Goal: Task Accomplishment & Management: Use online tool/utility

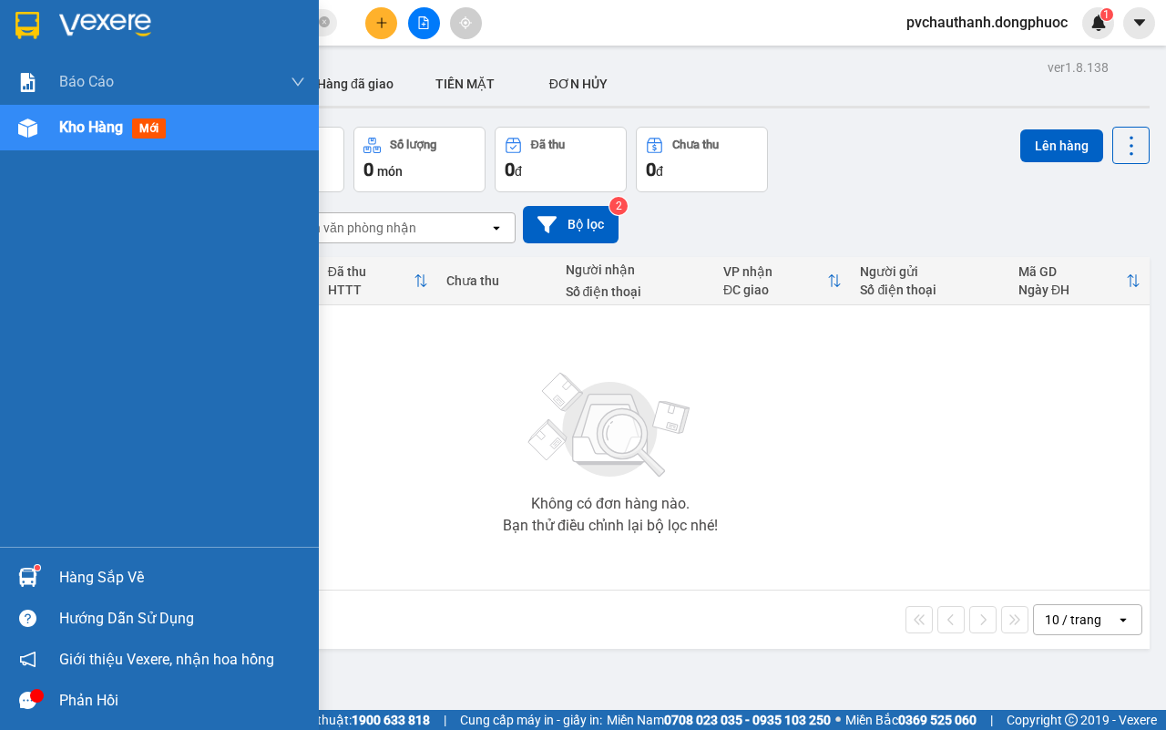
click at [92, 569] on div "Hàng sắp về" at bounding box center [182, 577] width 246 height 27
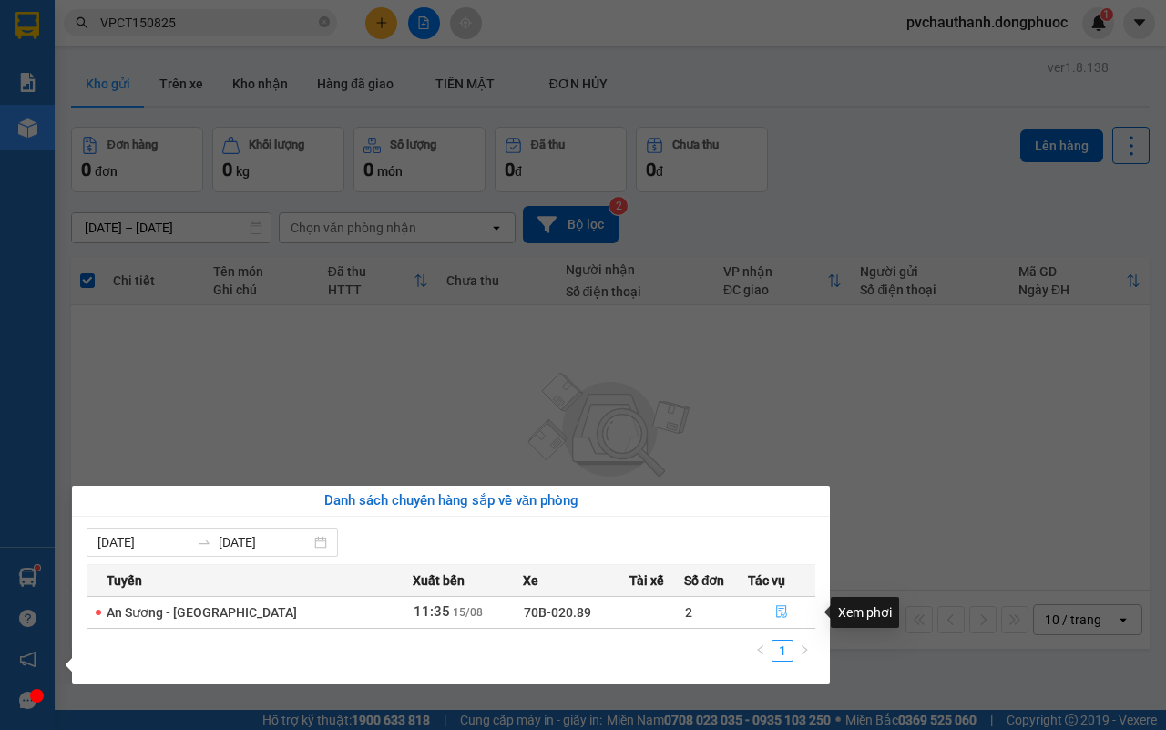
click at [776, 611] on icon "file-done" at bounding box center [781, 611] width 13 height 13
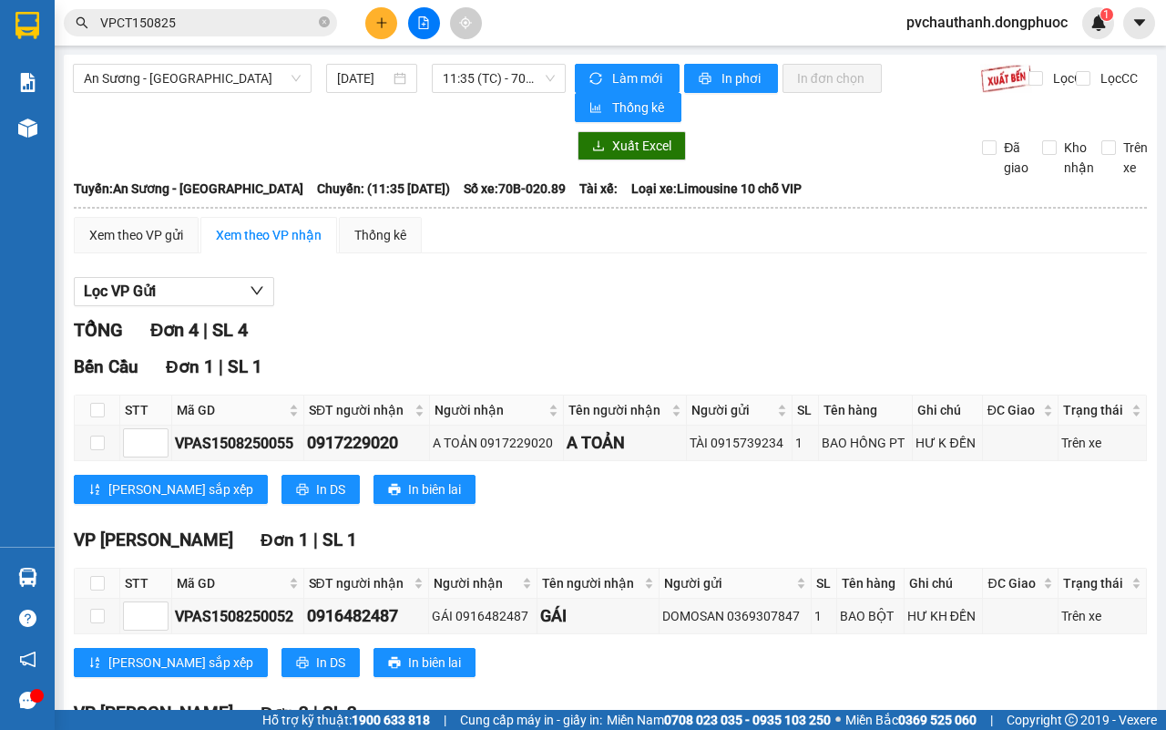
scroll to position [232, 0]
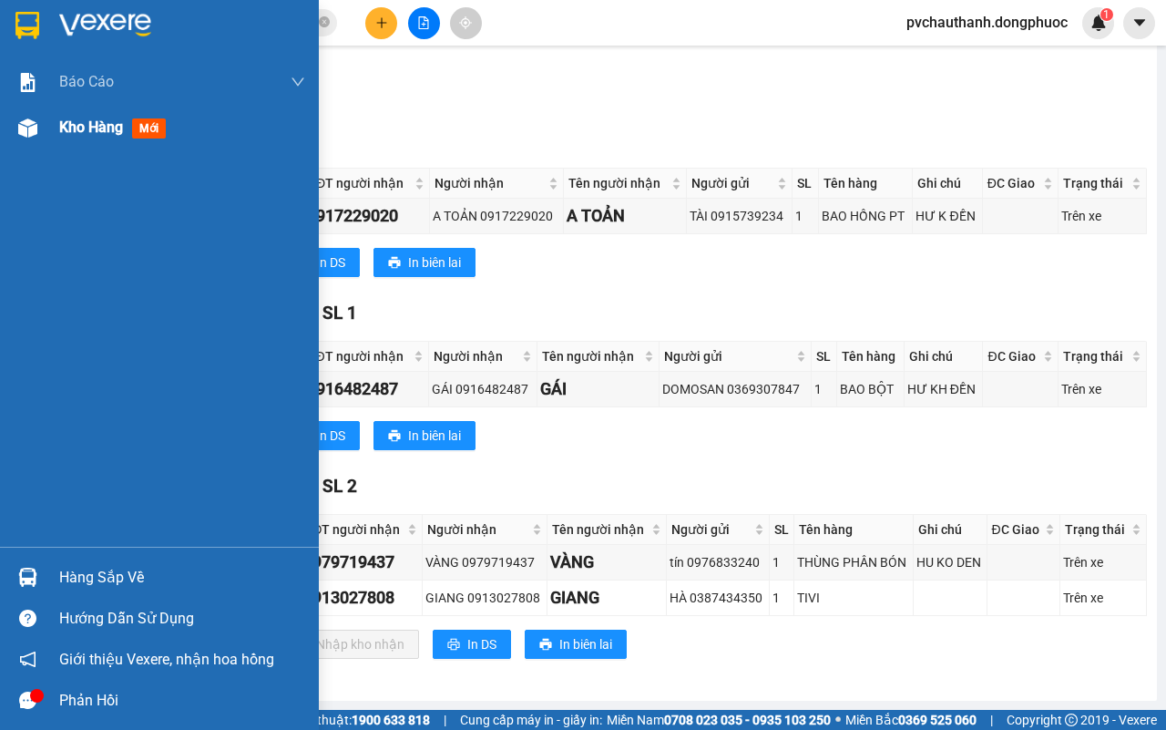
click at [76, 132] on span "Kho hàng" at bounding box center [91, 126] width 64 height 17
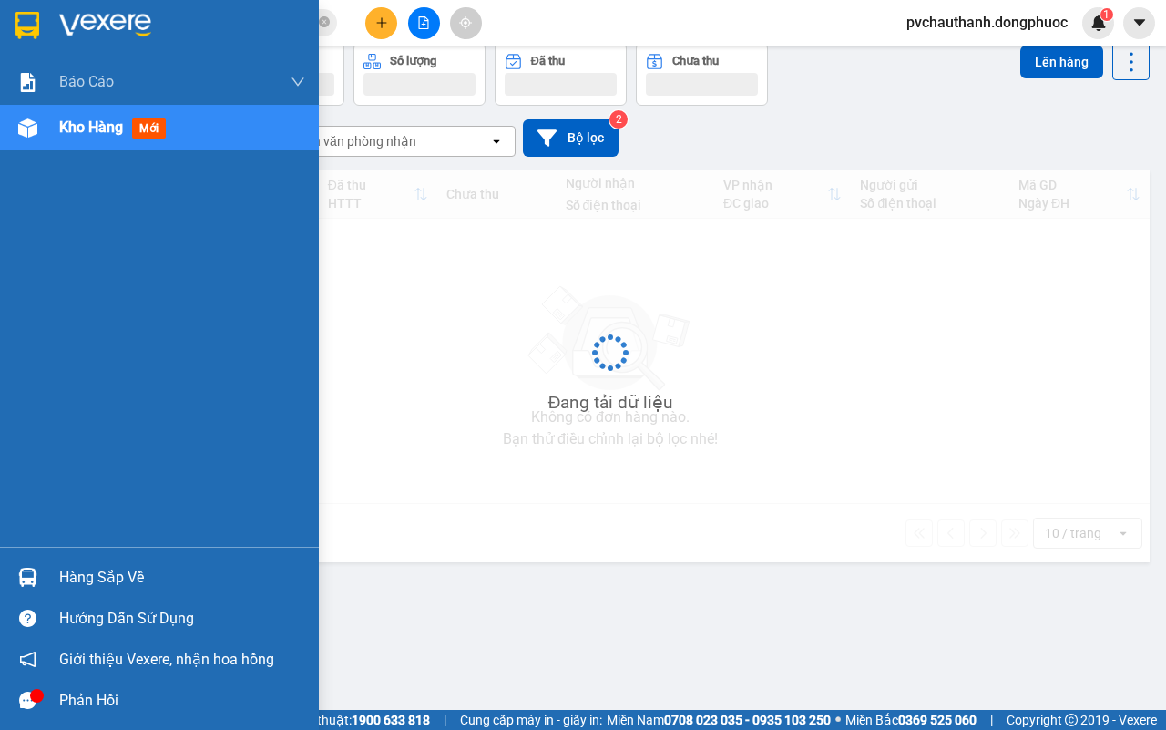
scroll to position [84, 0]
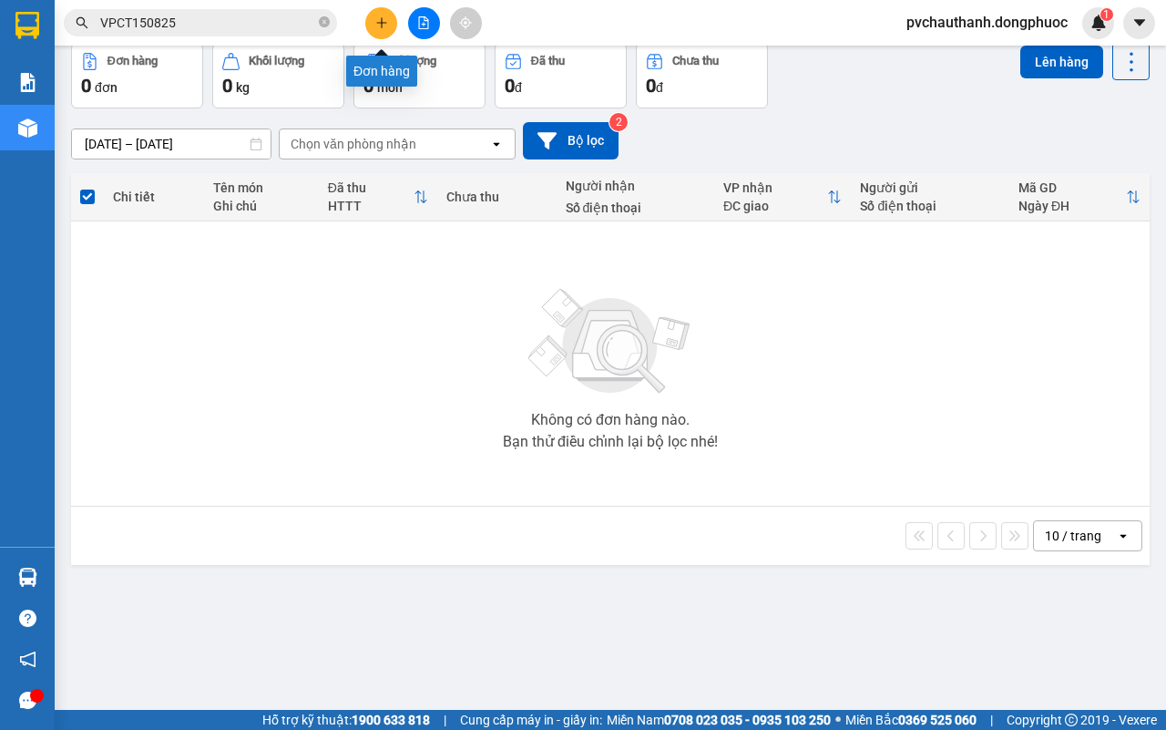
click at [383, 21] on icon "plus" at bounding box center [381, 22] width 13 height 13
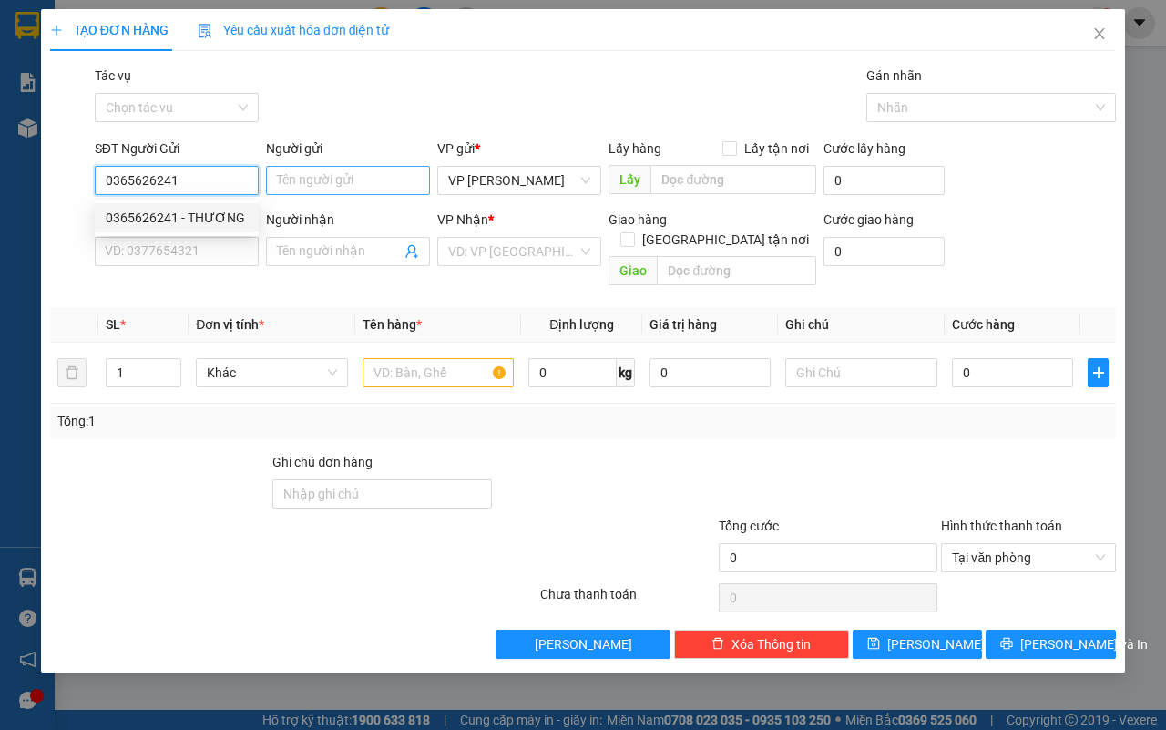
type input "0365626241"
click at [320, 169] on input "Người gửi" at bounding box center [348, 180] width 164 height 29
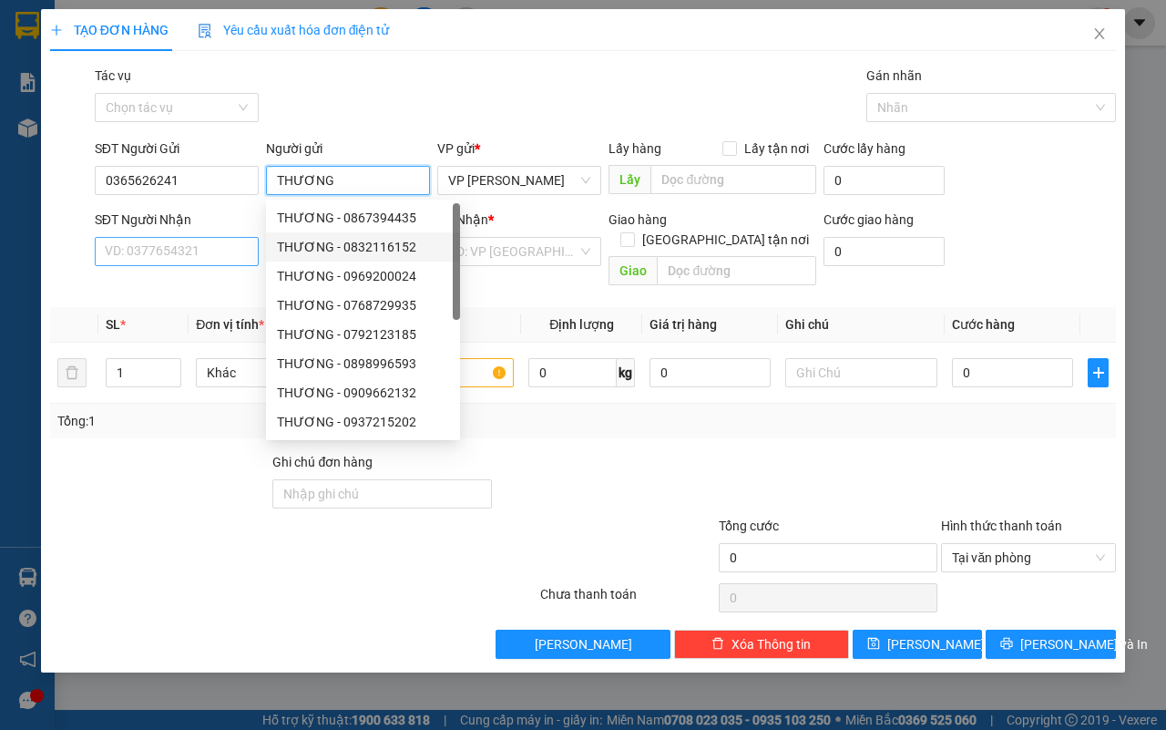
type input "THƯƠNG"
click at [193, 251] on input "SĐT Người Nhận" at bounding box center [177, 251] width 164 height 29
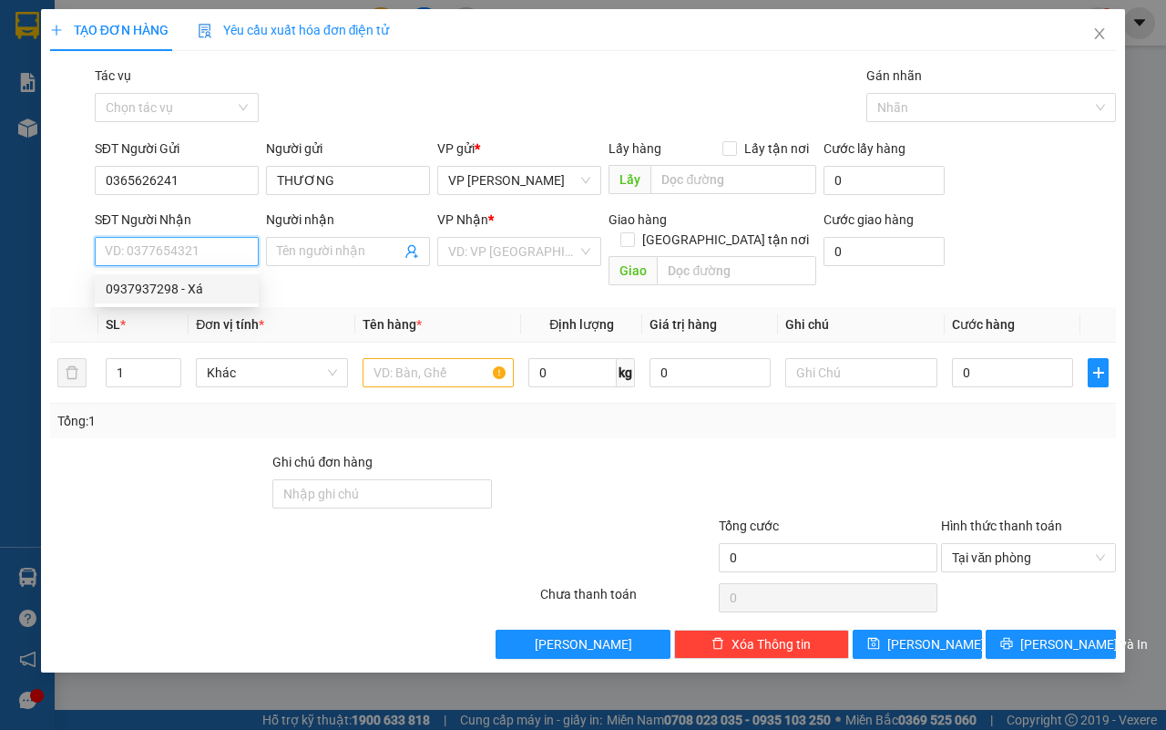
click at [174, 281] on div "0937937298 - Xá" at bounding box center [177, 289] width 142 height 20
type input "0937937298"
type input "Xá"
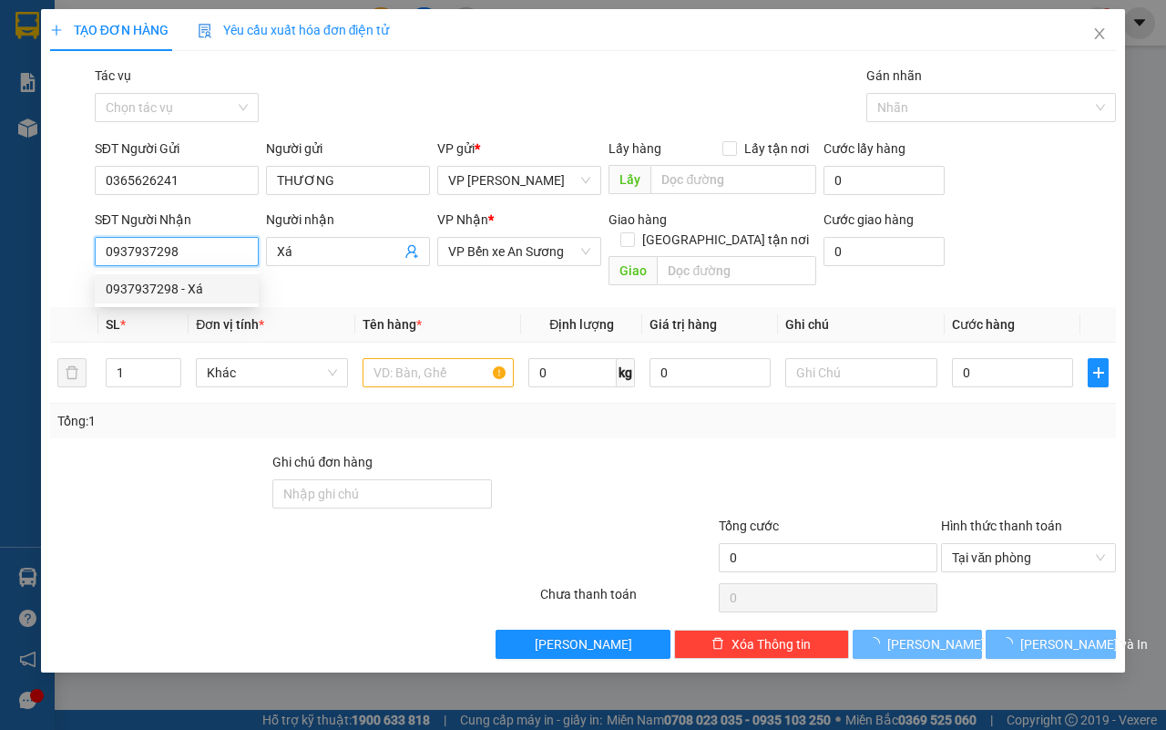
type input "100.000"
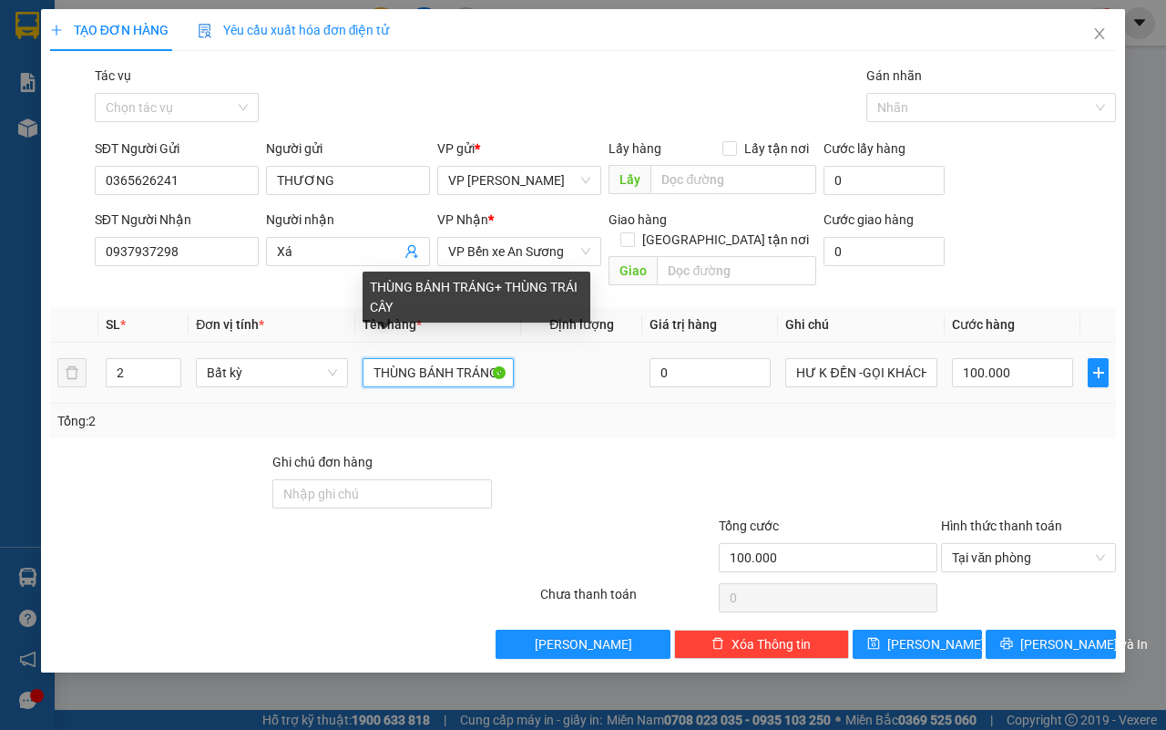
click at [488, 358] on input "THÙNG BÁNH TRÁNG+ THÙNG TRÁI CÂY" at bounding box center [439, 372] width 152 height 29
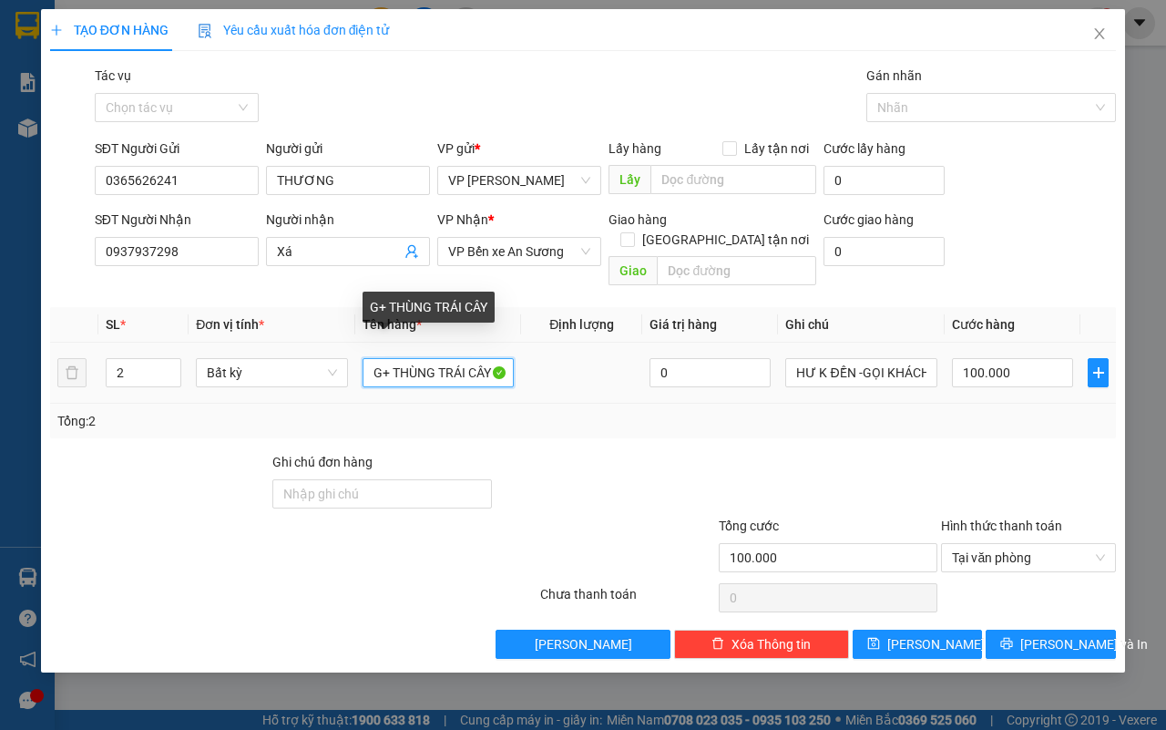
click at [483, 358] on input "G+ THÙNG TRÁI CÂY" at bounding box center [439, 372] width 152 height 29
click at [465, 358] on input "GY" at bounding box center [439, 372] width 152 height 29
type input "G"
type input "THÙNG THỊT GÀ"
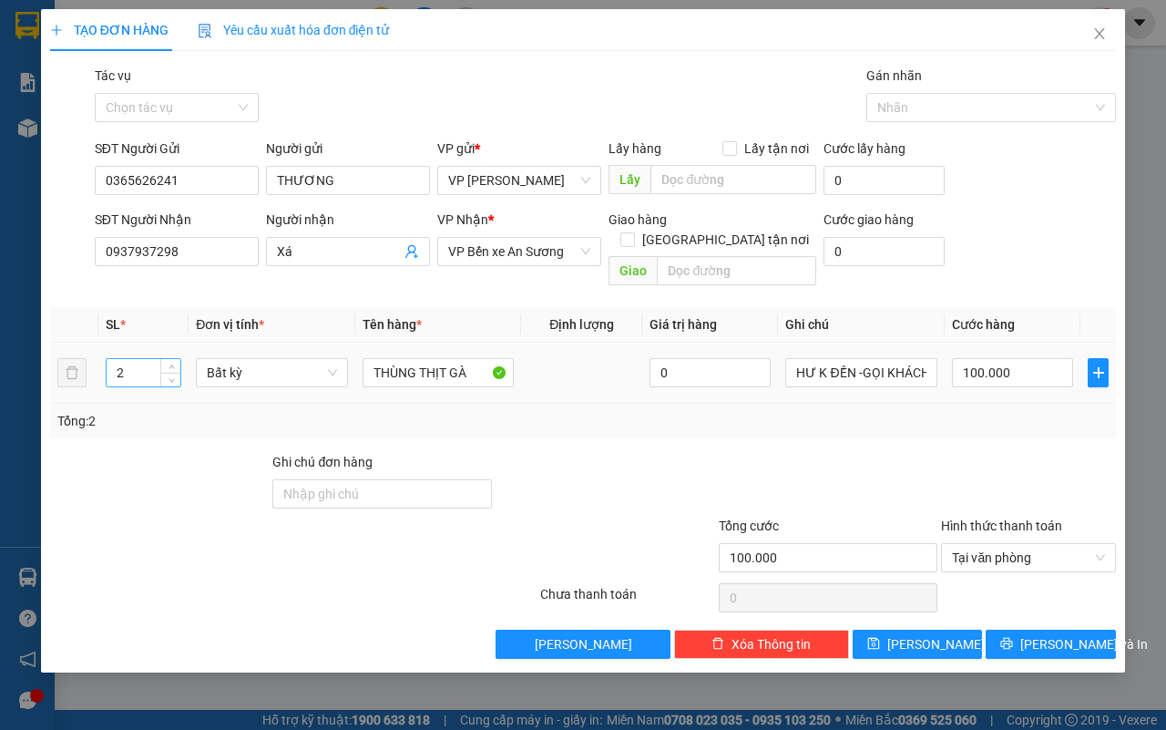
click at [134, 363] on input "2" at bounding box center [144, 372] width 75 height 27
type input "1"
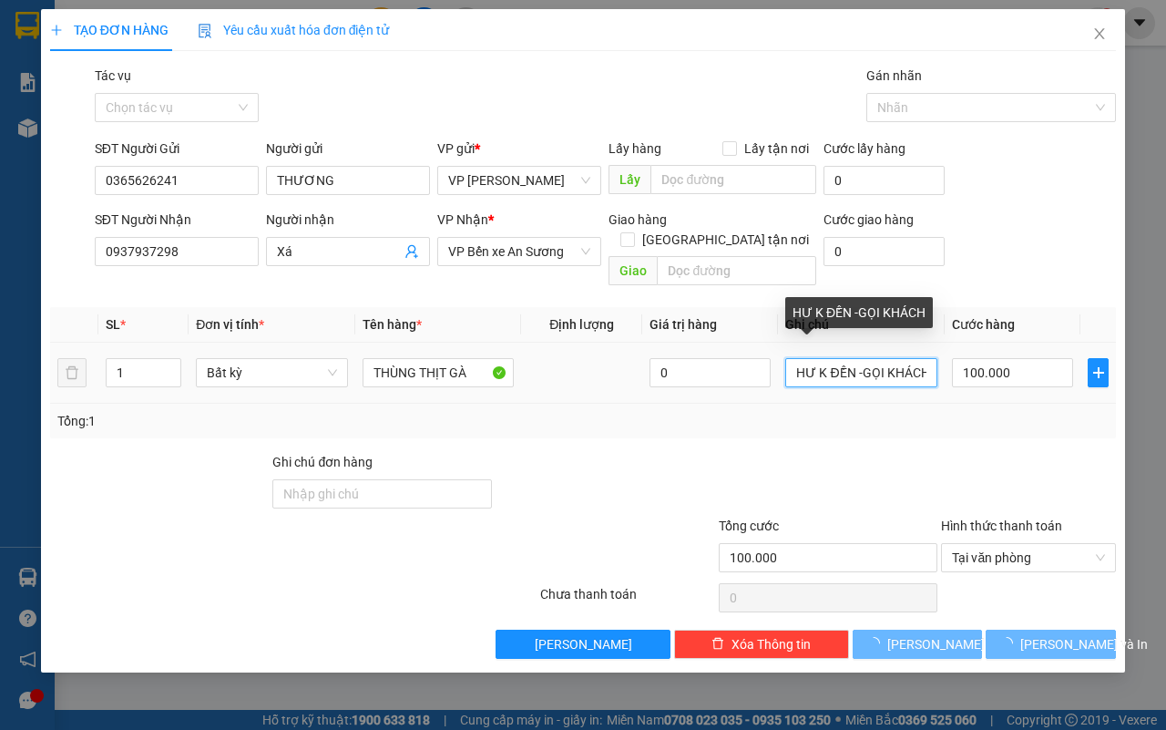
click at [918, 358] on input "HƯ K ĐỀN -GỌI KHÁCH" at bounding box center [861, 372] width 152 height 29
type input "0"
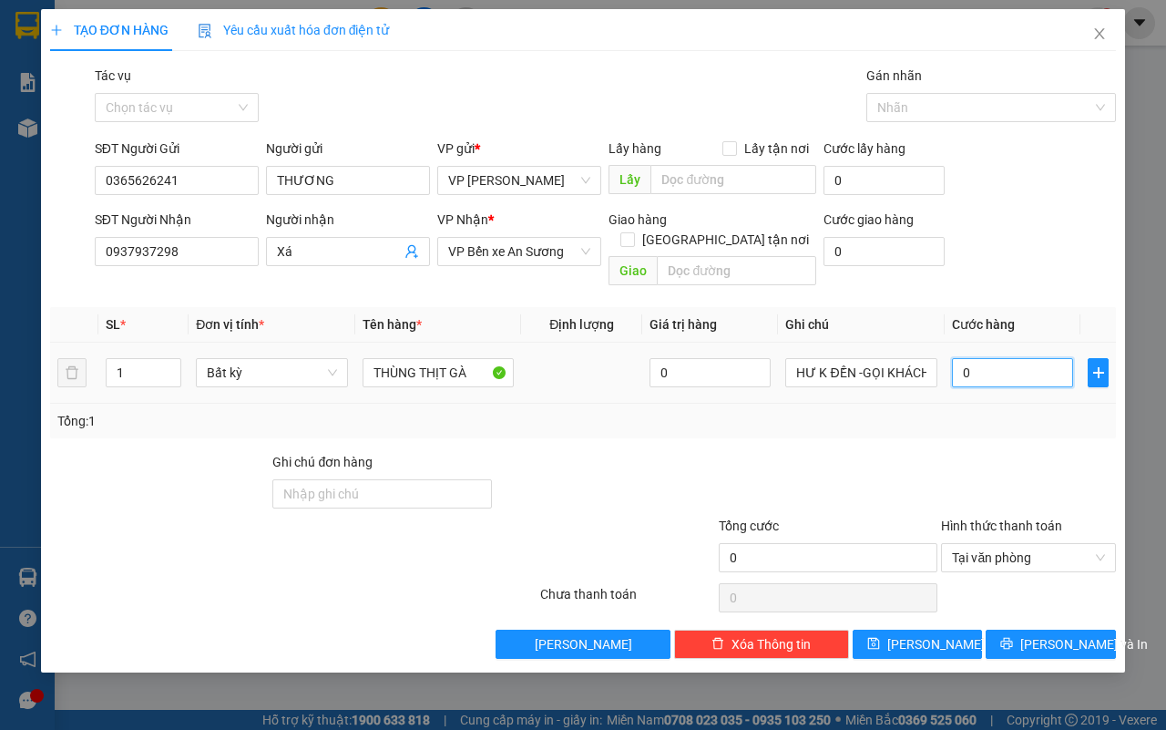
click at [1004, 361] on input "0" at bounding box center [1012, 372] width 121 height 29
type input "4"
type input "40"
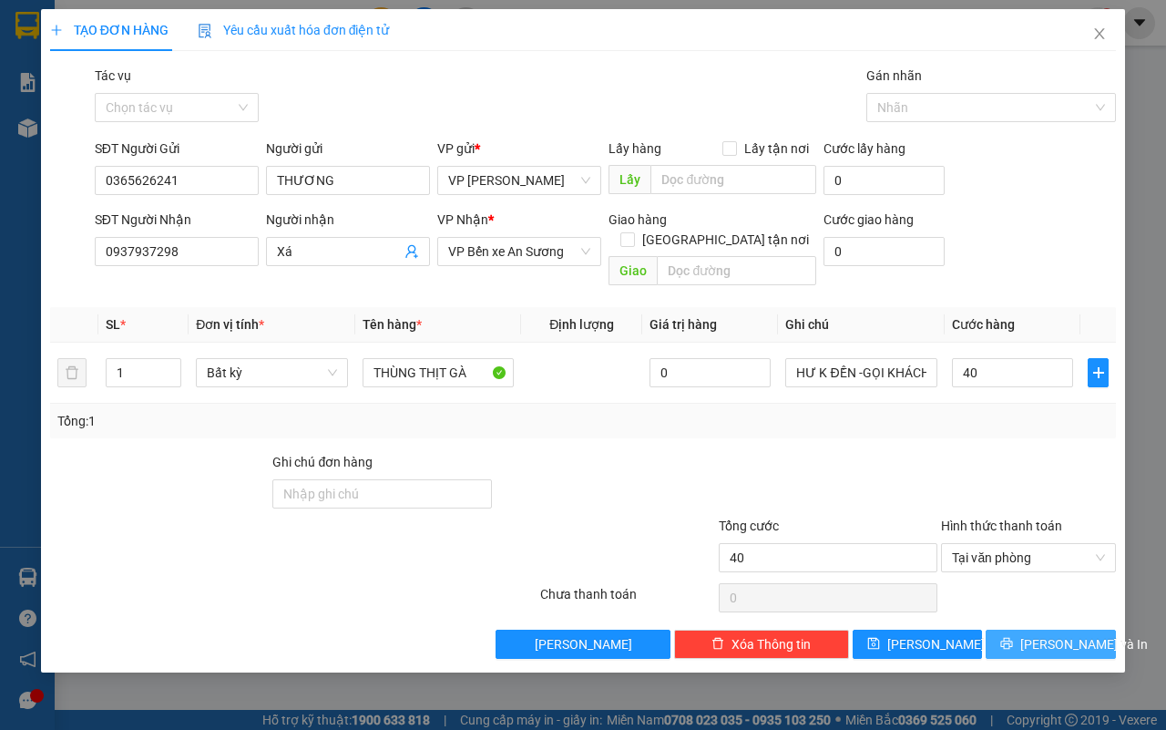
type input "40.000"
click at [1040, 634] on span "[PERSON_NAME] và In" at bounding box center [1084, 644] width 128 height 20
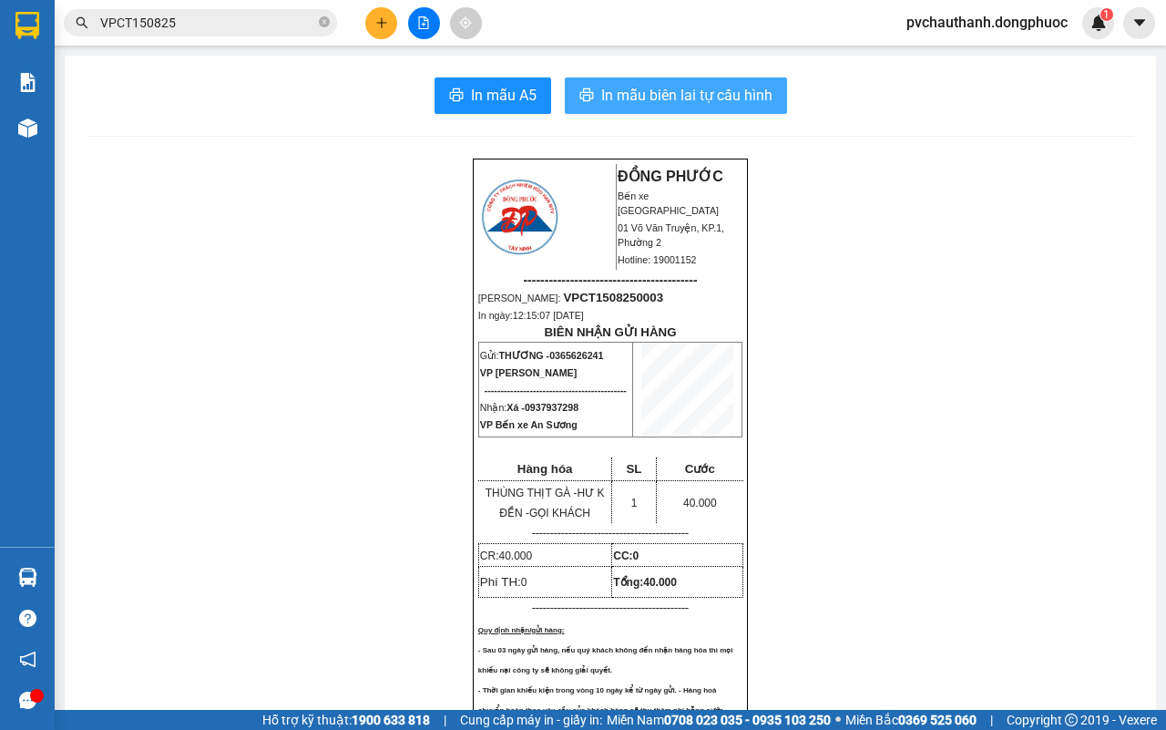
click at [662, 108] on button "In mẫu biên lai tự cấu hình" at bounding box center [676, 95] width 222 height 36
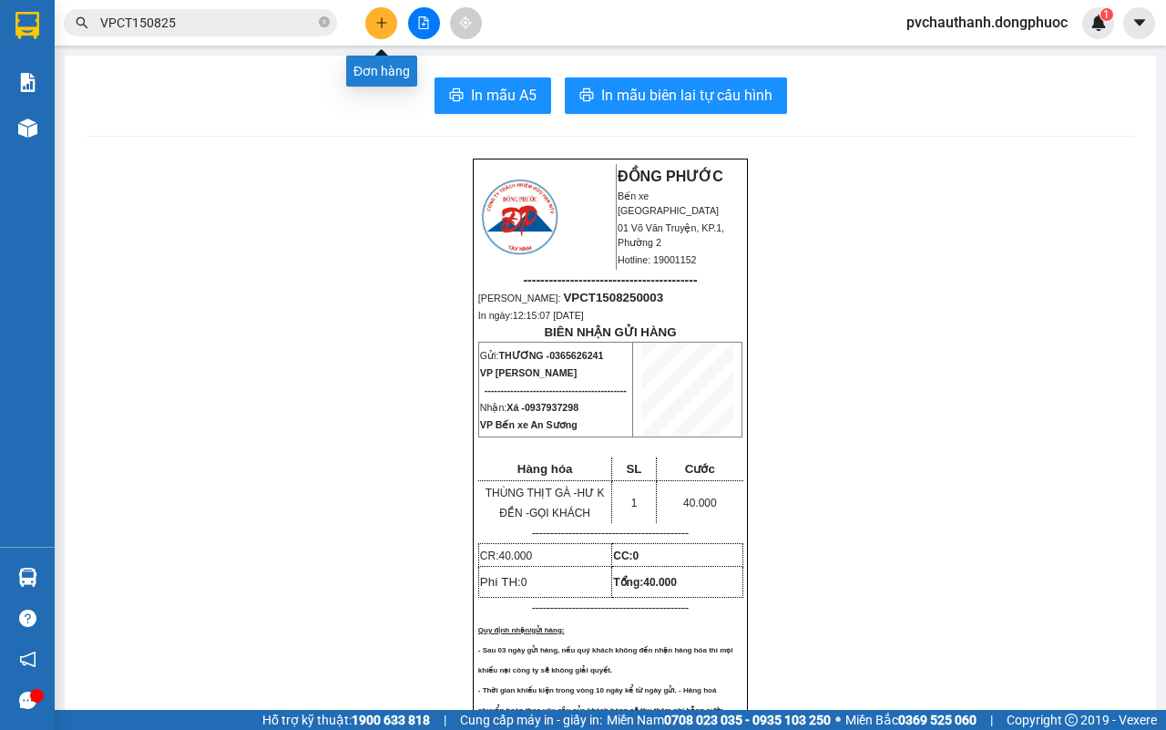
click at [366, 25] on button at bounding box center [381, 23] width 32 height 32
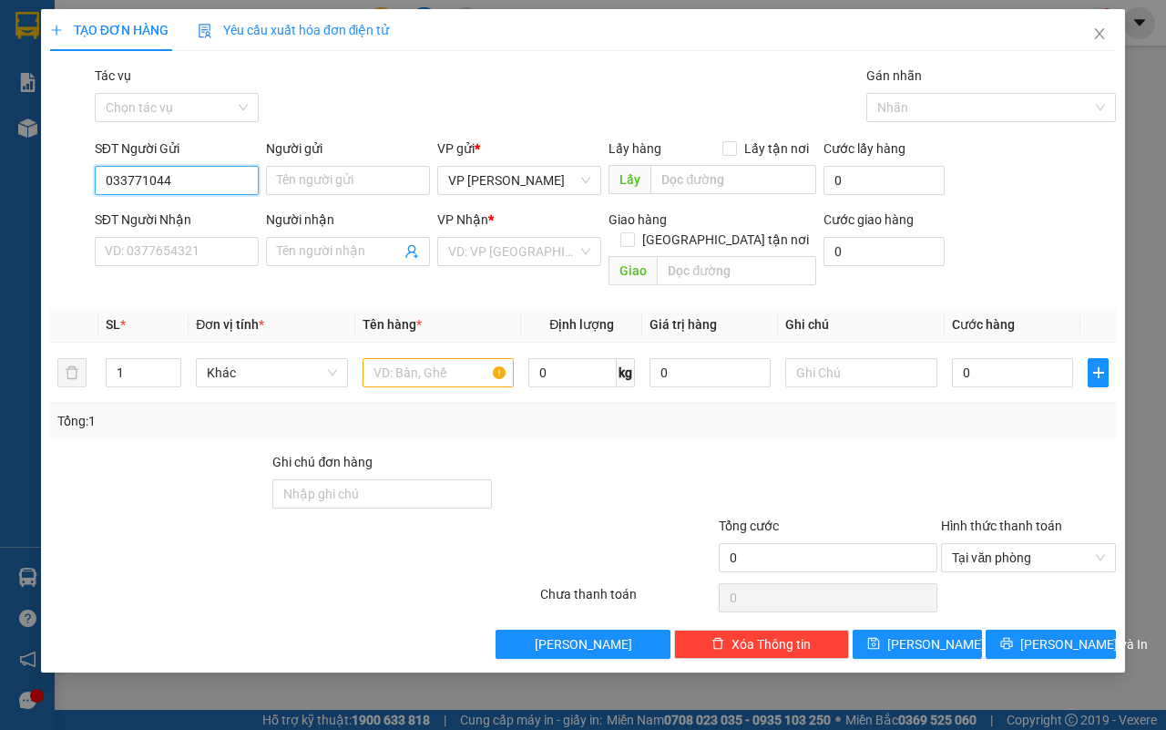
type input "0337710446"
click at [198, 214] on div "0337710446 - HIÊN" at bounding box center [177, 218] width 142 height 20
type input "HIÊN"
type input "0938411244"
type input "THÚY"
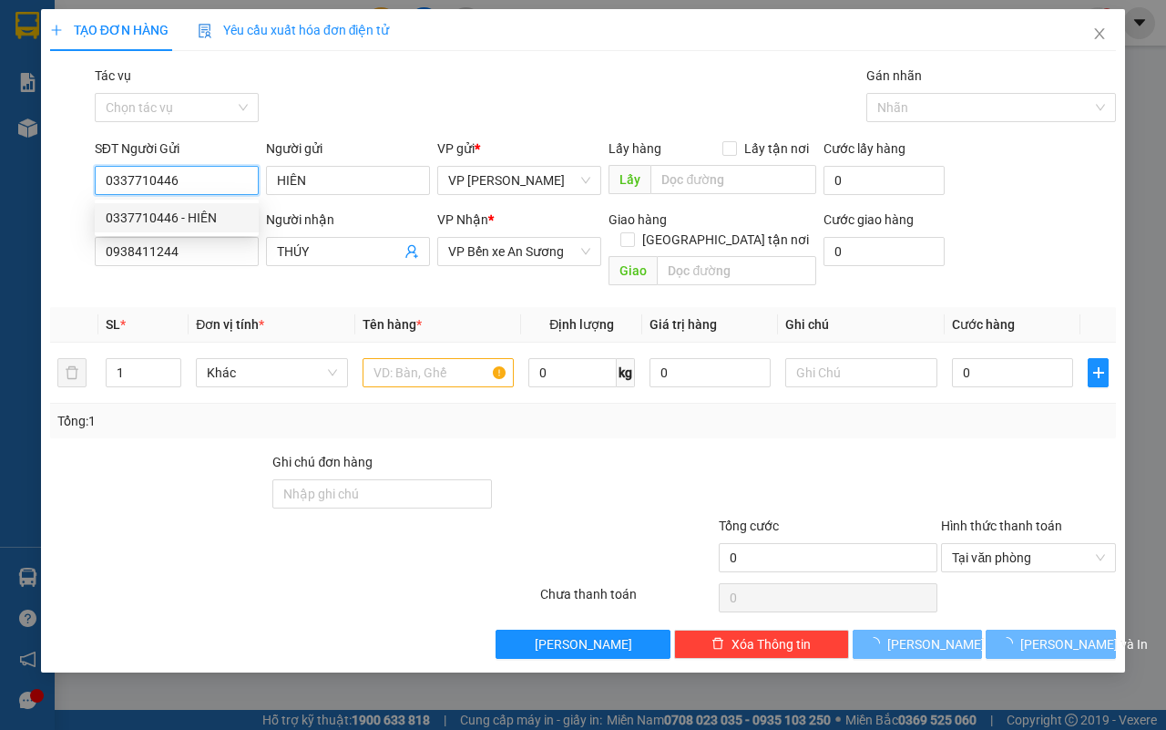
type input "50.000"
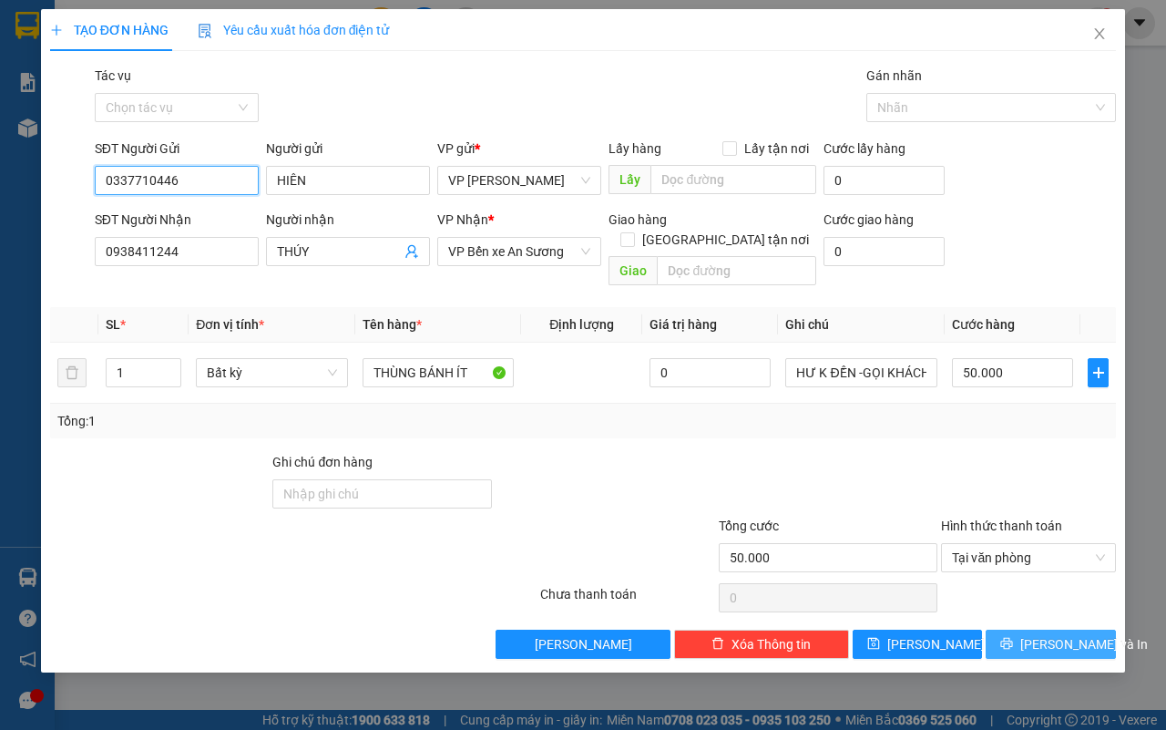
type input "0337710446"
click at [1053, 634] on span "[PERSON_NAME] và In" at bounding box center [1084, 644] width 128 height 20
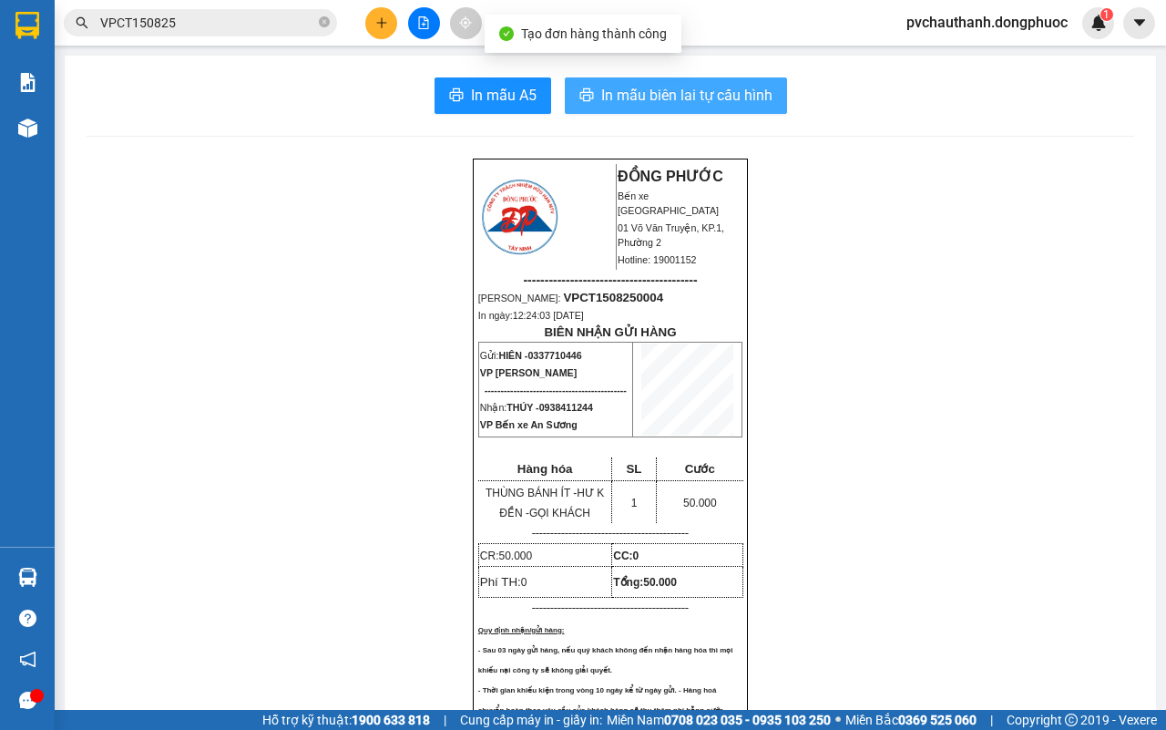
click at [665, 94] on span "In mẫu biên lai tự cấu hình" at bounding box center [686, 95] width 171 height 23
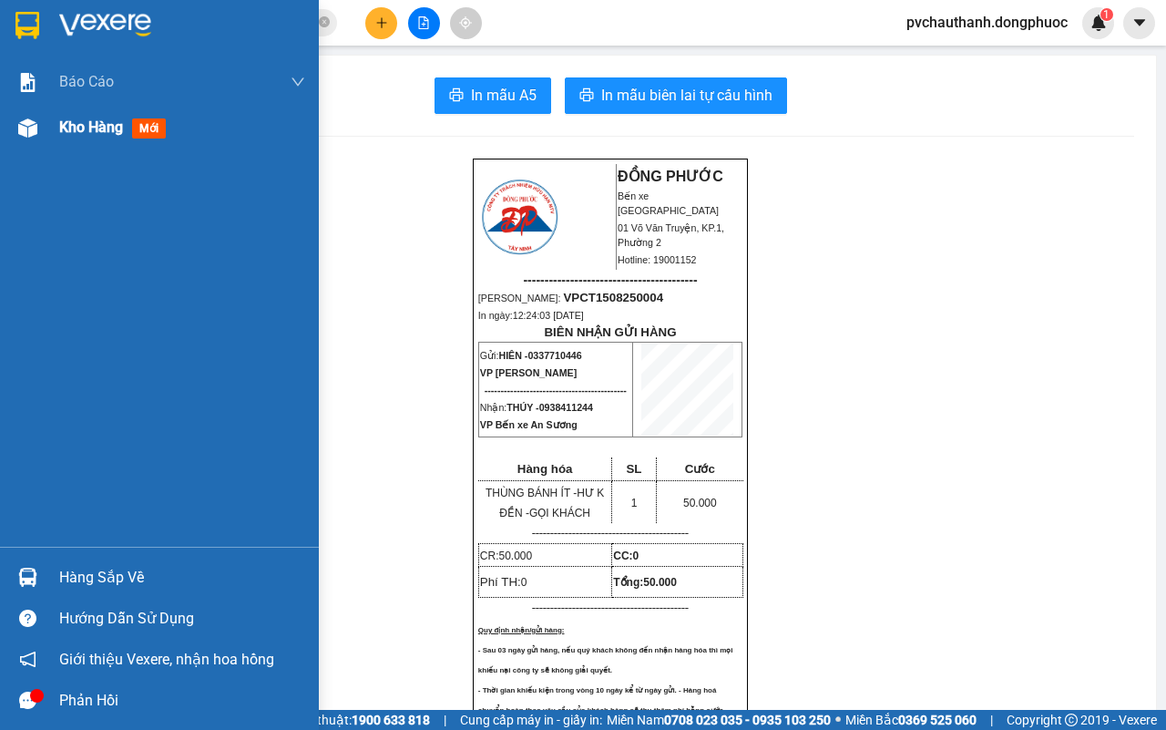
click at [106, 125] on span "Kho hàng" at bounding box center [91, 126] width 64 height 17
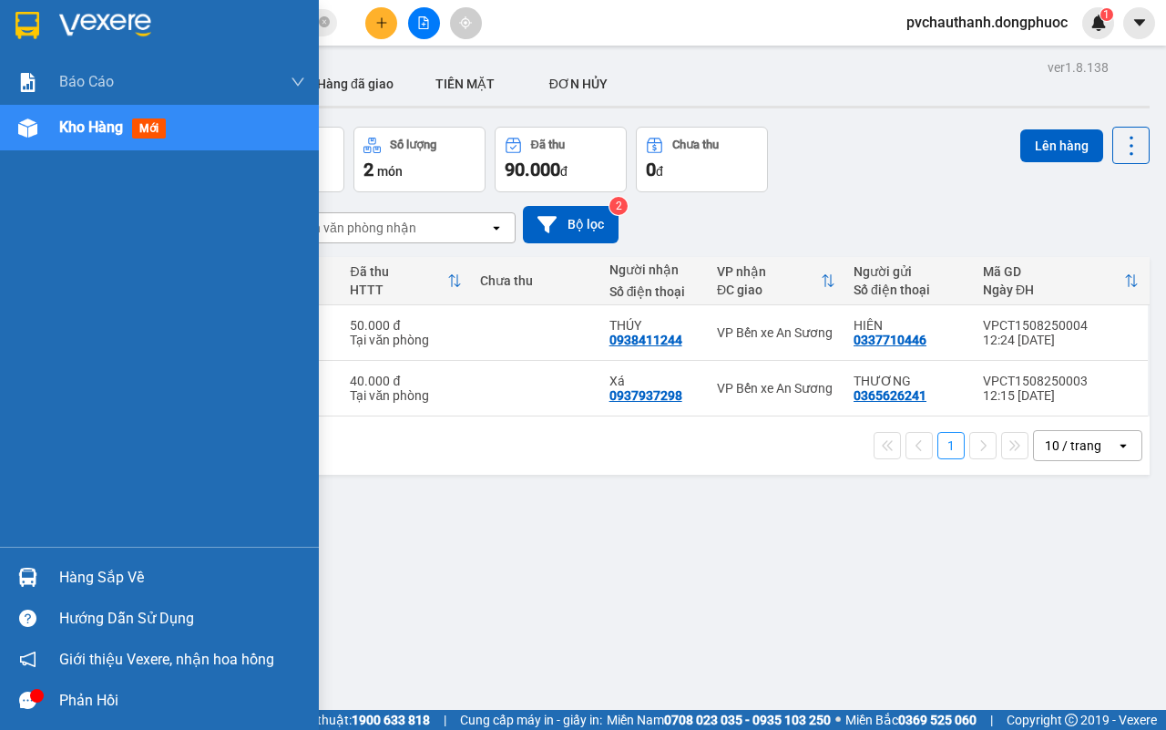
click at [82, 579] on div "Hàng sắp về" at bounding box center [182, 577] width 246 height 27
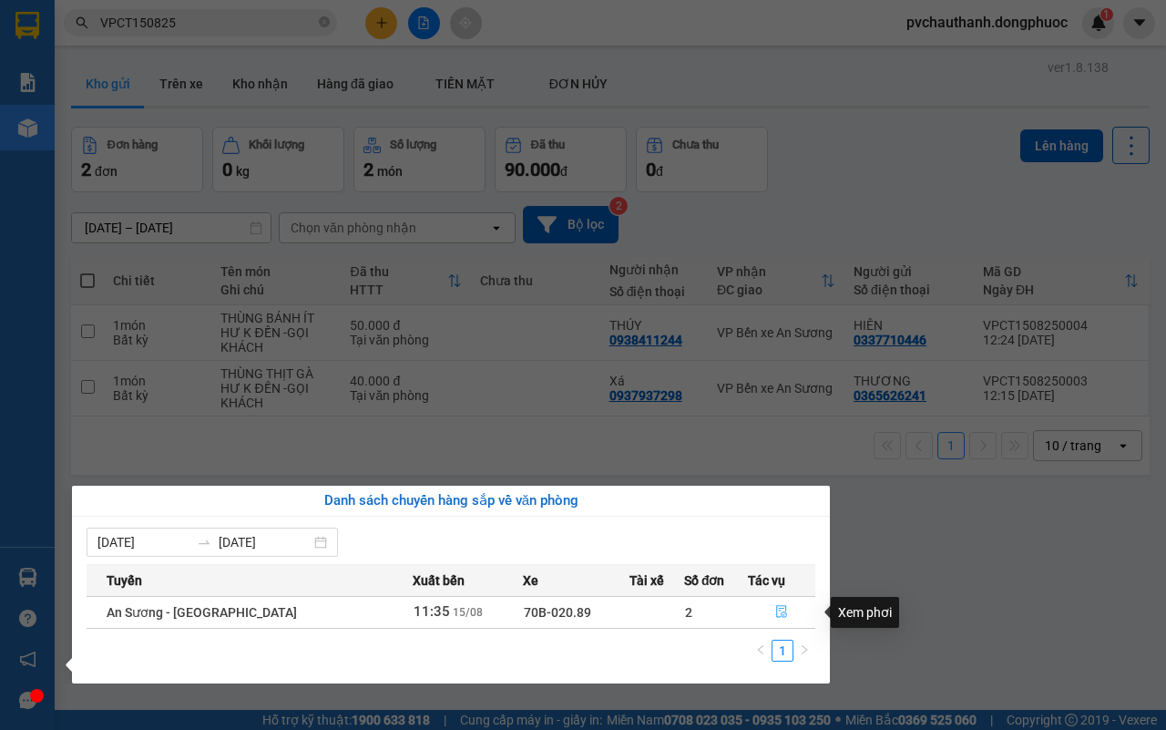
click at [782, 613] on icon "file-done" at bounding box center [781, 611] width 13 height 13
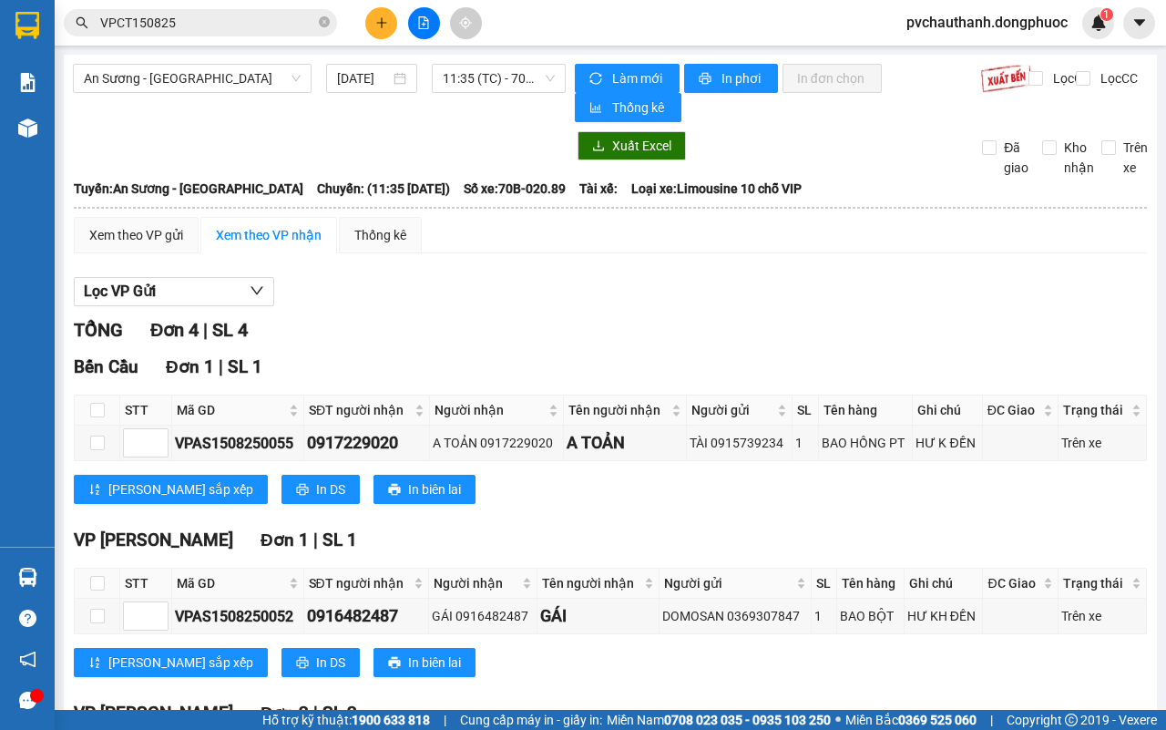
scroll to position [232, 0]
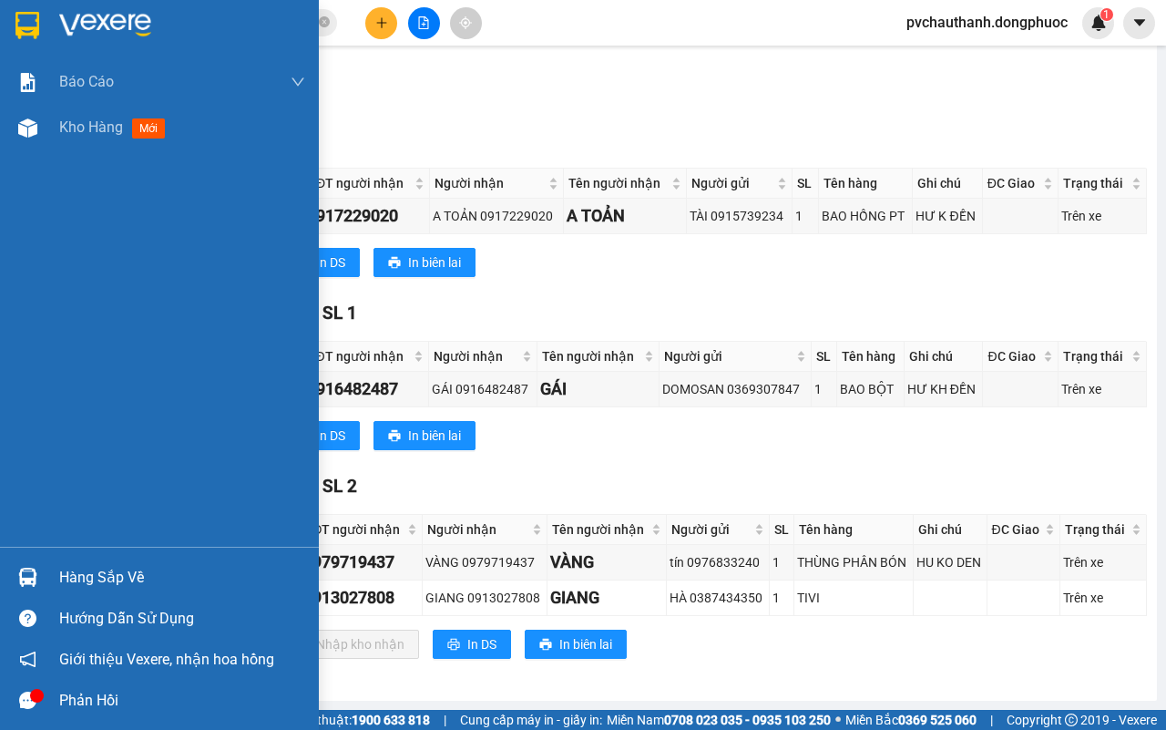
click at [71, 569] on div "Hàng sắp về" at bounding box center [182, 577] width 246 height 27
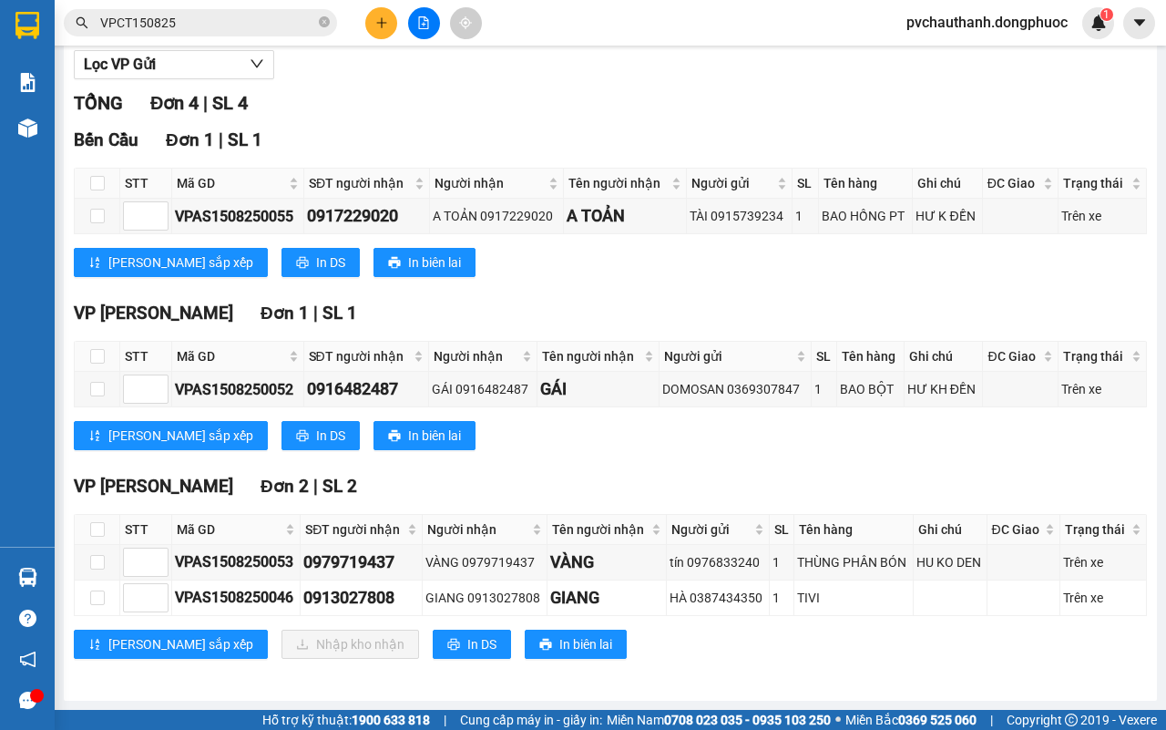
drag, startPoint x: 599, startPoint y: 431, endPoint x: 457, endPoint y: 415, distance: 142.2
click at [598, 431] on section "Kết quả tìm kiếm ( 1 ) Bộ lọc Mã ĐH Trạng thái Món hàng Tổng cước Chưa cước Nhã…" at bounding box center [583, 365] width 1166 height 730
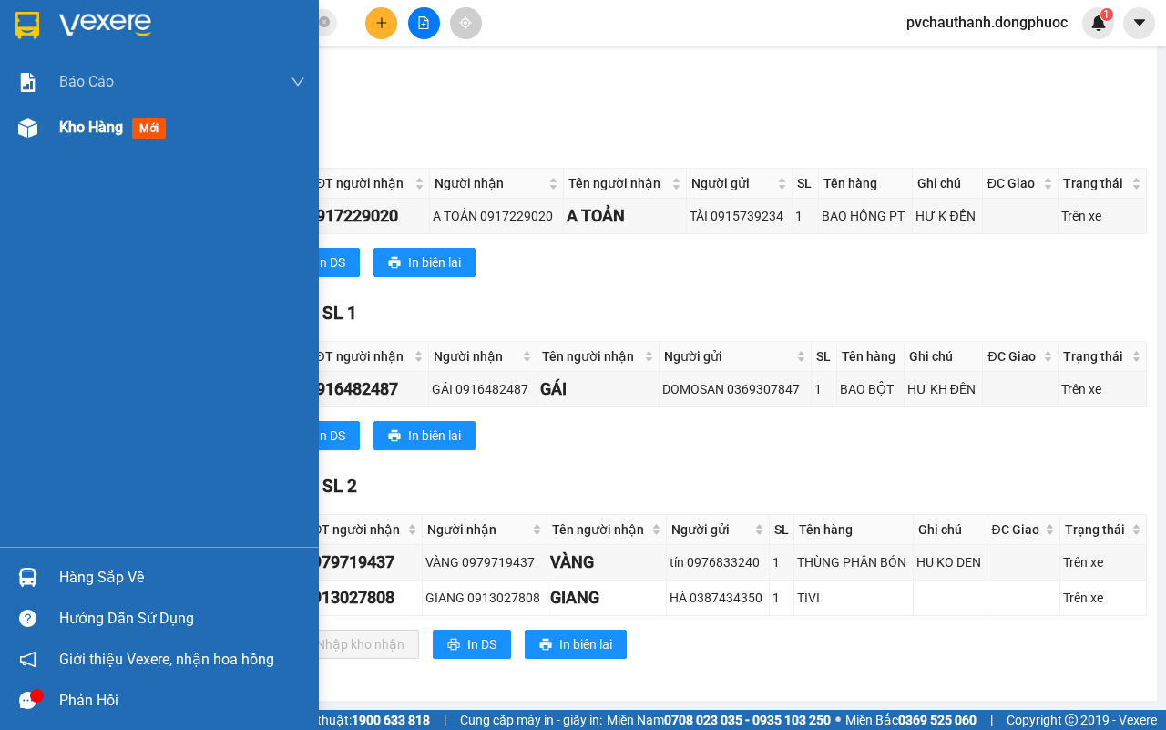
click at [93, 120] on span "Kho hàng" at bounding box center [91, 126] width 64 height 17
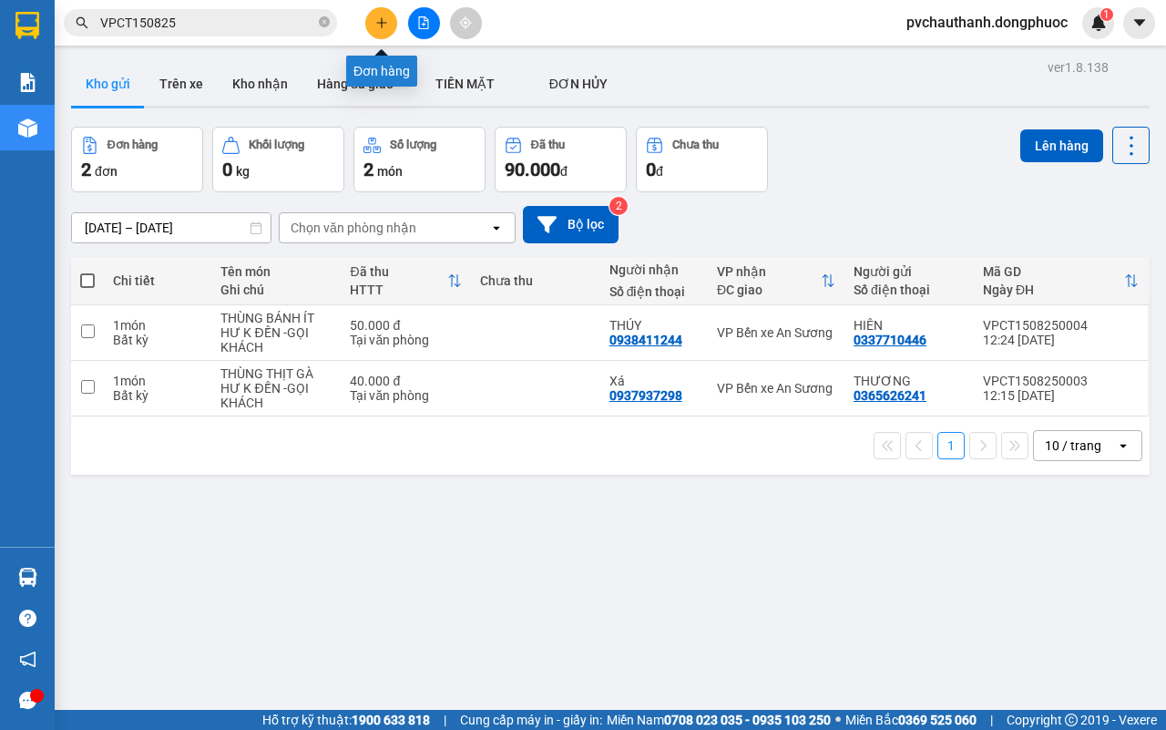
click at [383, 18] on icon "plus" at bounding box center [381, 22] width 13 height 13
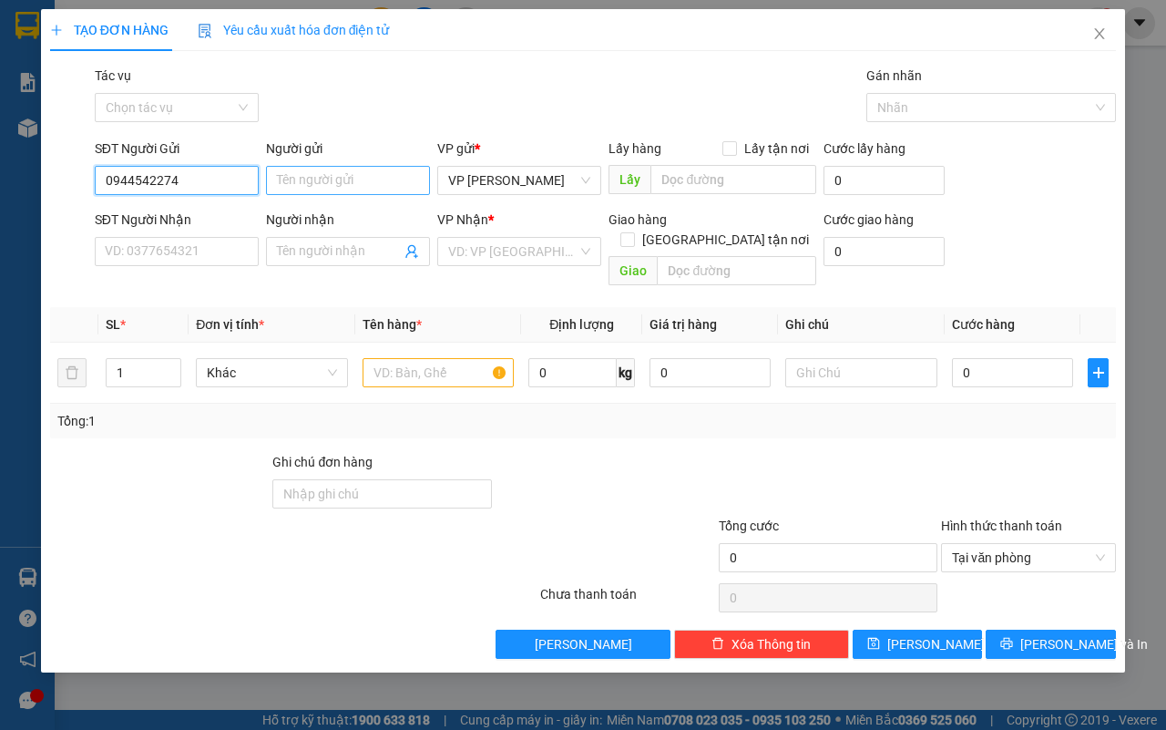
type input "0944542274"
click at [339, 183] on input "Người gửi" at bounding box center [348, 180] width 164 height 29
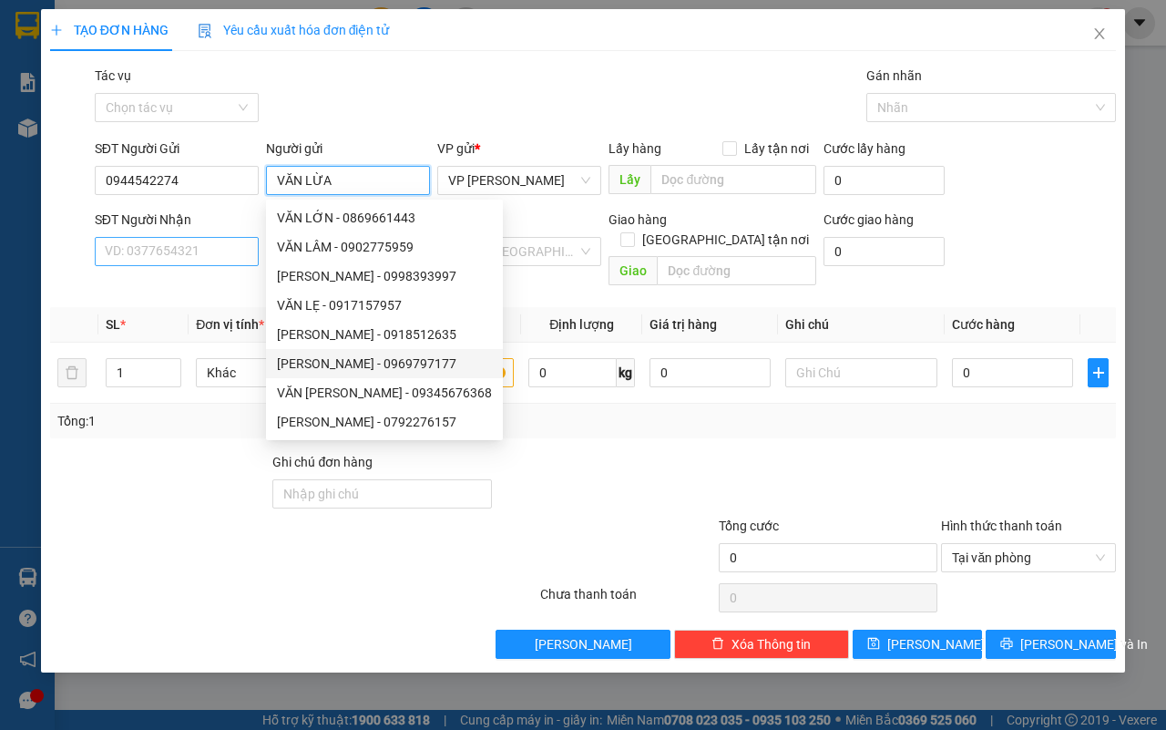
type input "VĂN LỪA"
click at [211, 248] on input "SĐT Người Nhận" at bounding box center [177, 251] width 164 height 29
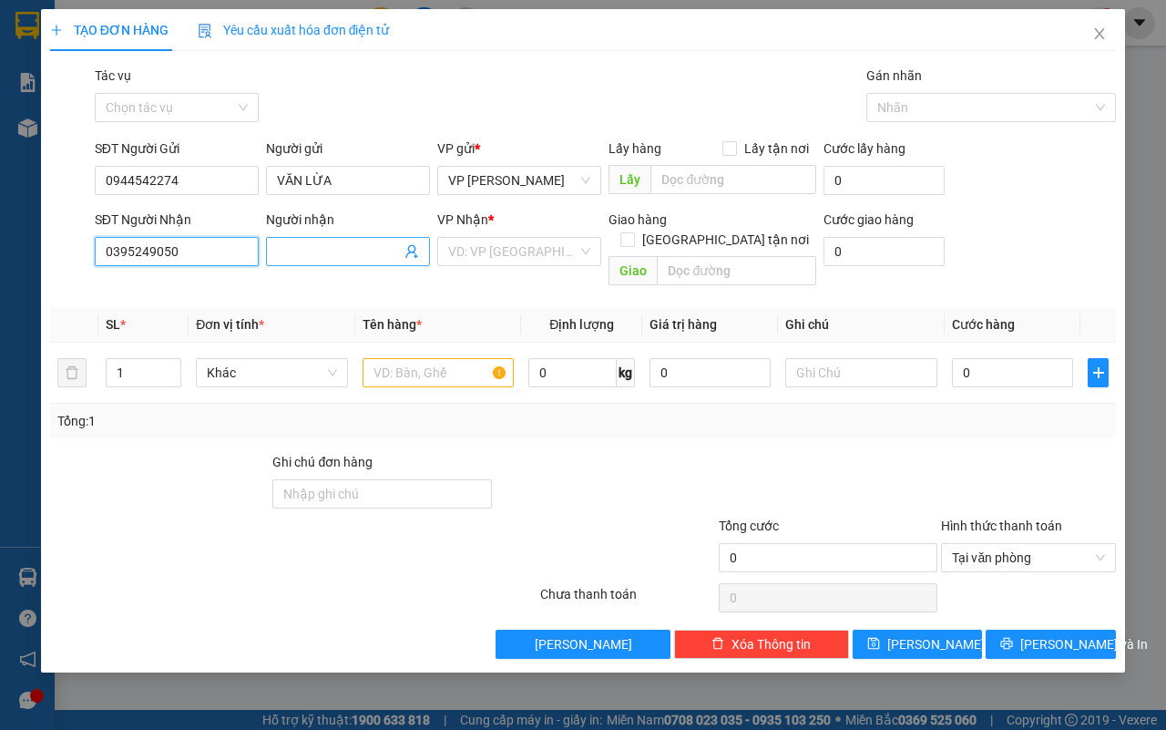
type input "0395249050"
click at [330, 253] on input "Người nhận" at bounding box center [339, 251] width 124 height 20
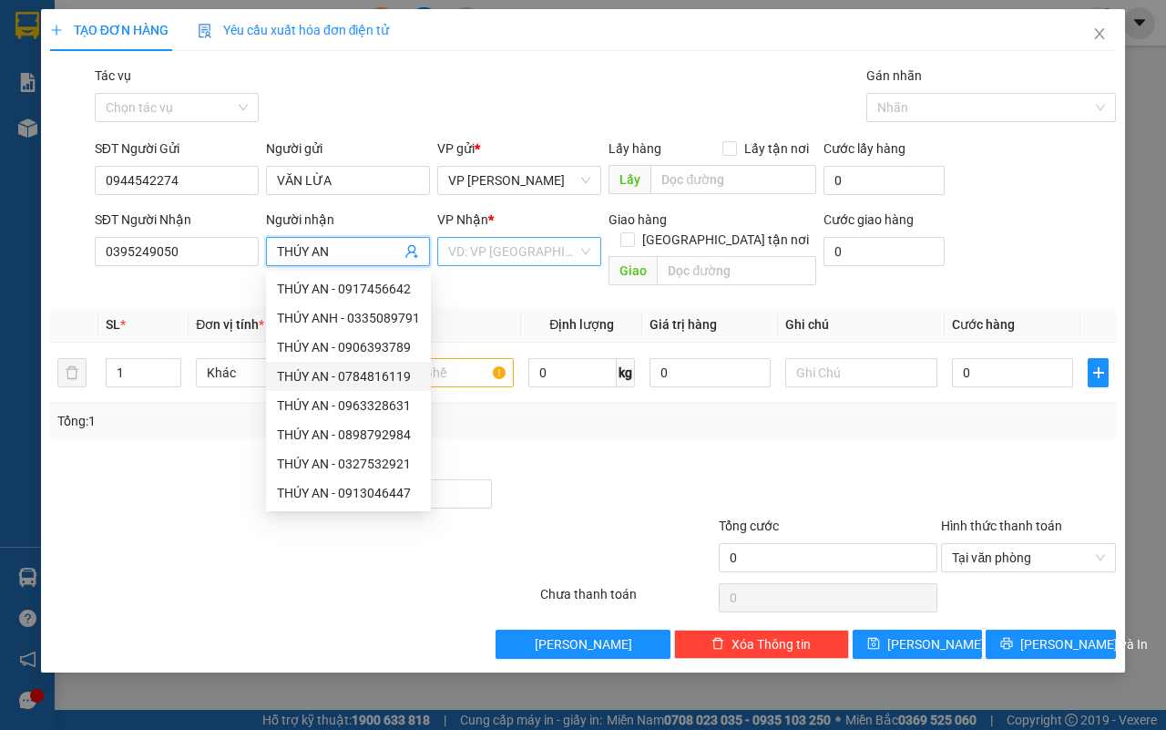
type input "THÚY AN"
click at [501, 241] on input "search" at bounding box center [512, 251] width 129 height 27
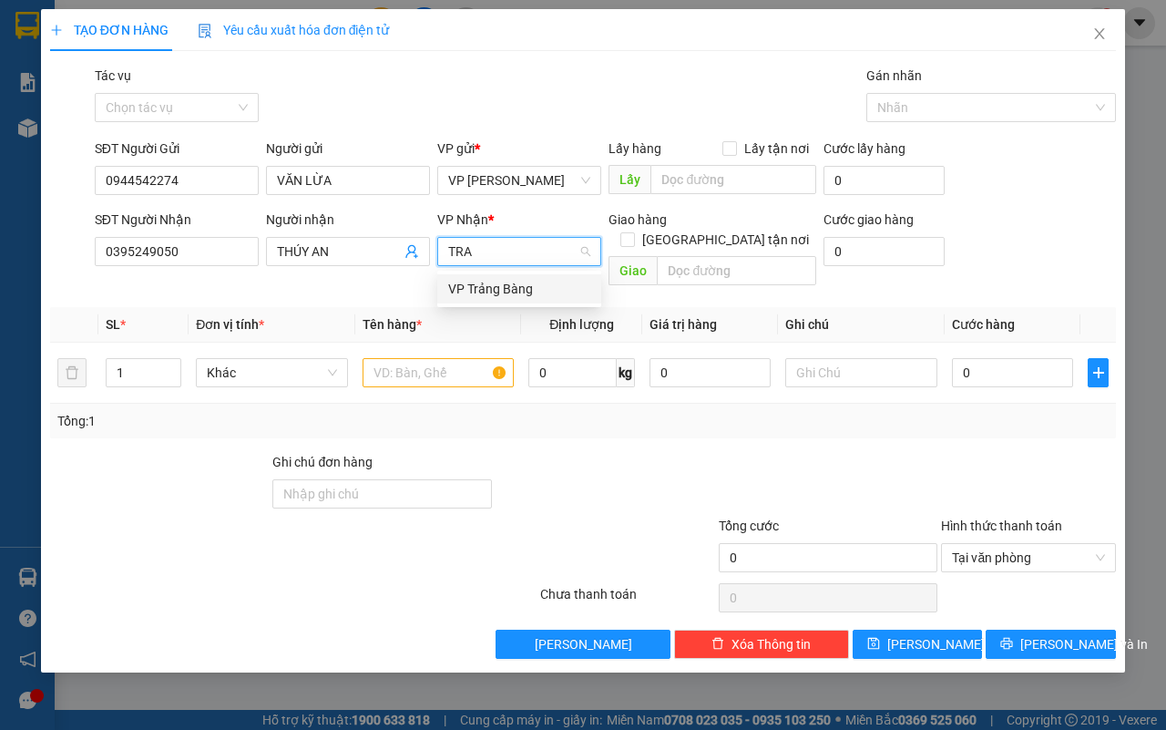
type input "TRAN"
click at [512, 284] on div "VP Trảng Bàng" at bounding box center [519, 289] width 142 height 20
click at [456, 358] on input "text" at bounding box center [439, 372] width 152 height 29
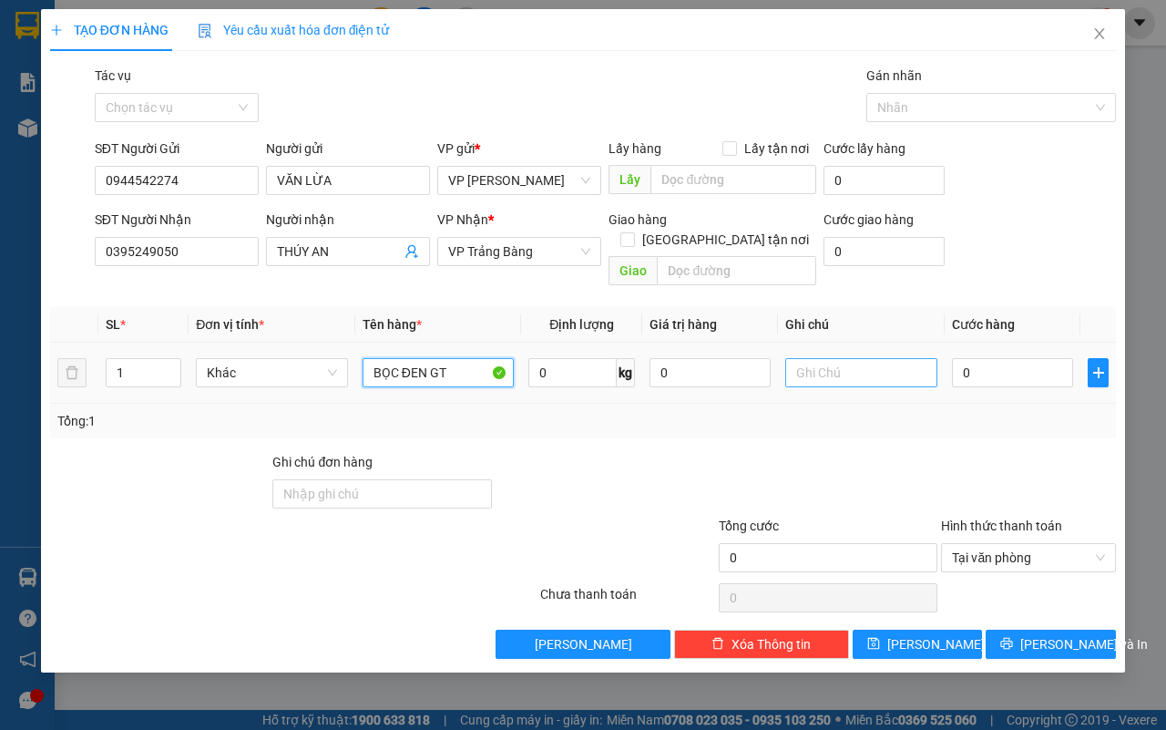
type input "BỌC ĐEN GT"
click at [806, 358] on input "text" at bounding box center [861, 372] width 152 height 29
type input "U"
type input "ƯỚT K ĐỀN"
click at [986, 358] on input "0" at bounding box center [1012, 372] width 121 height 29
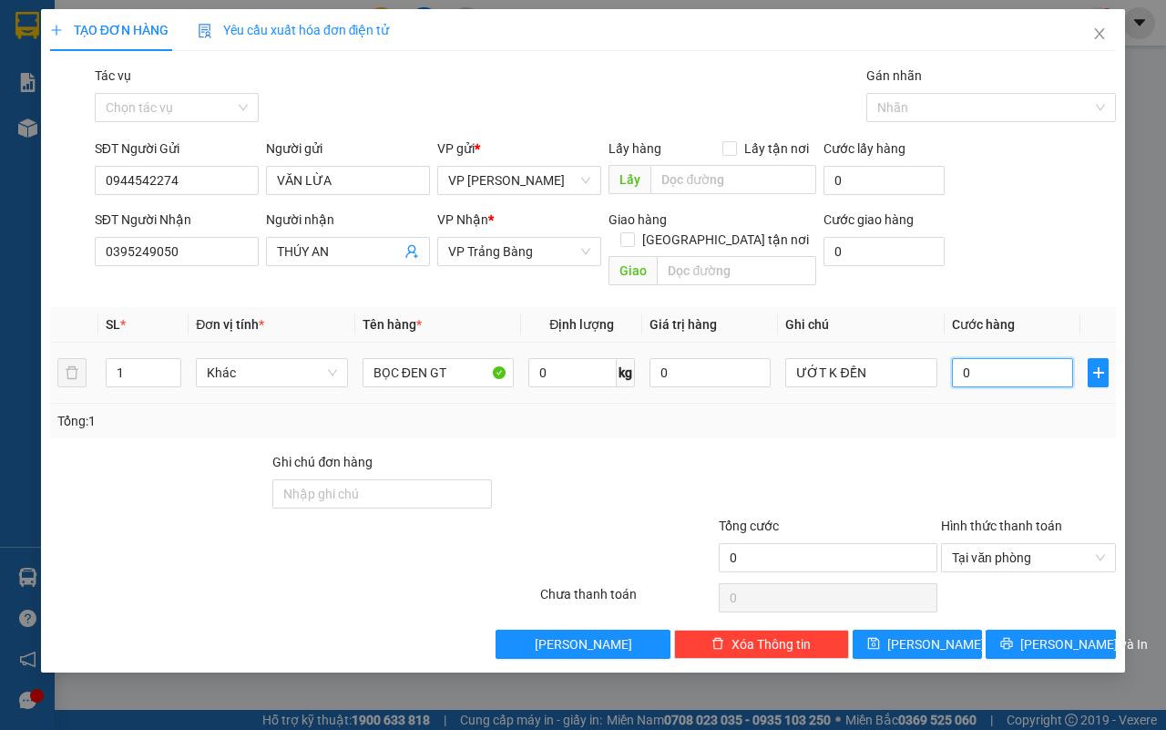
type input "2"
type input "25"
type input "25.000"
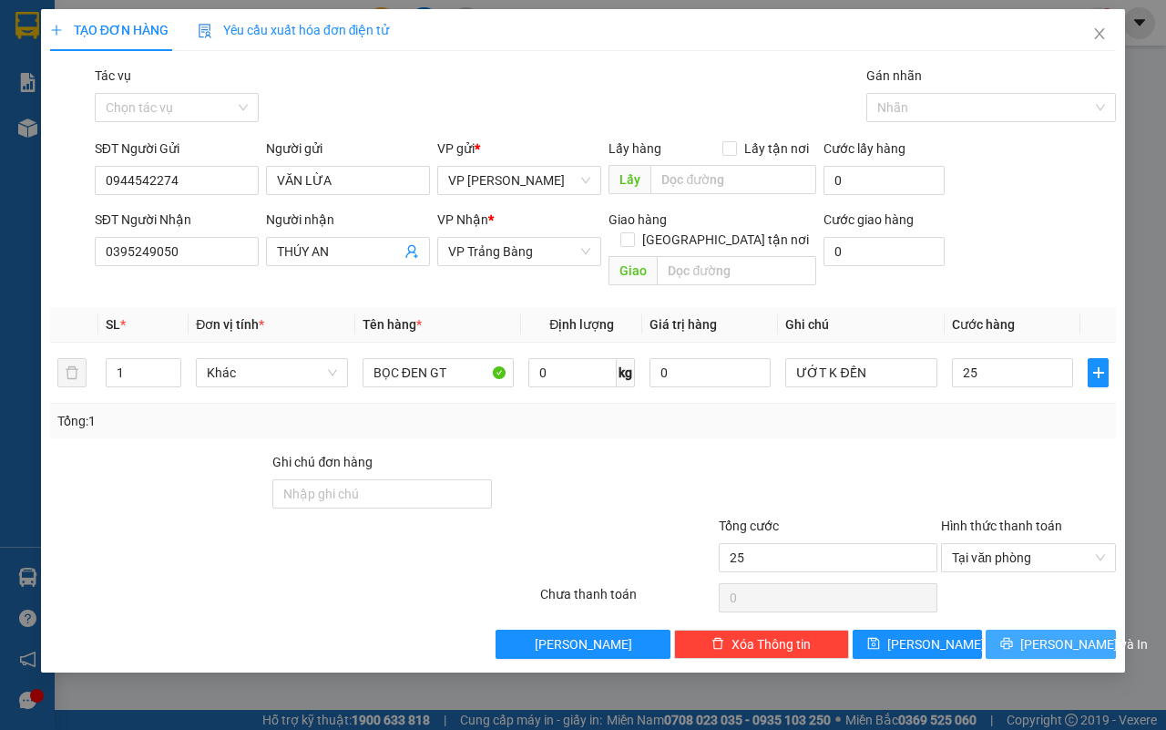
type input "25.000"
click at [1034, 630] on button "[PERSON_NAME] và In" at bounding box center [1051, 644] width 130 height 29
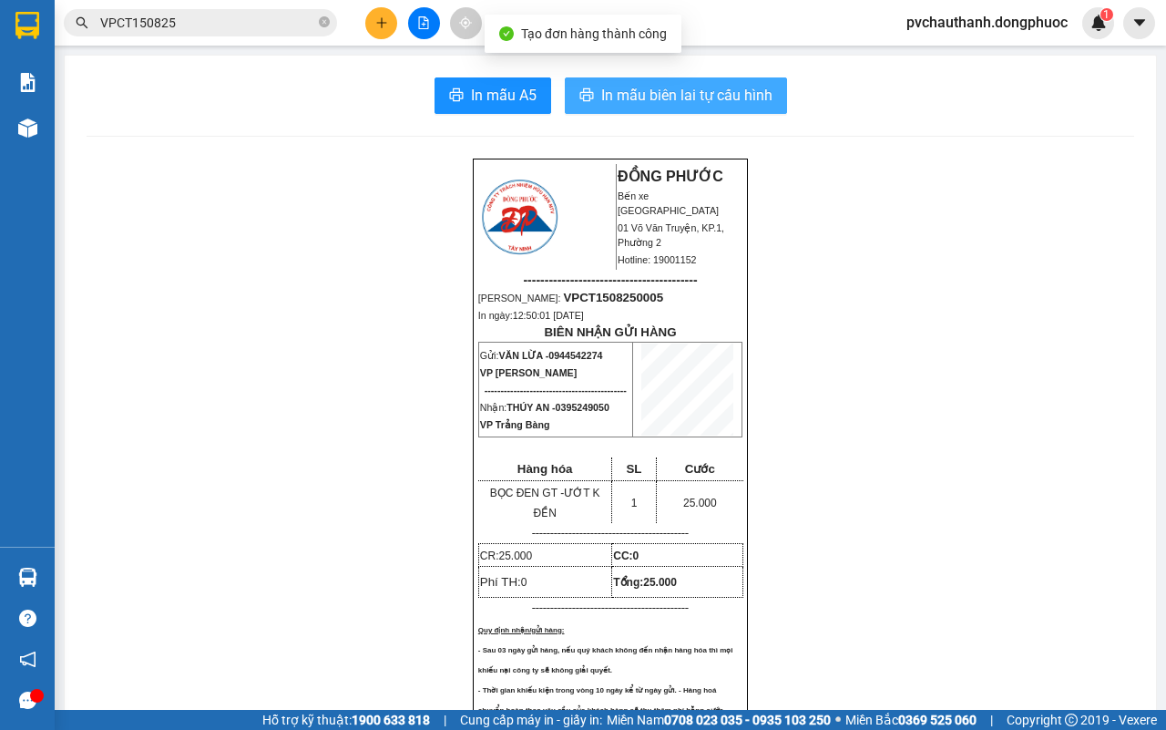
click at [649, 100] on span "In mẫu biên lai tự cấu hình" at bounding box center [686, 95] width 171 height 23
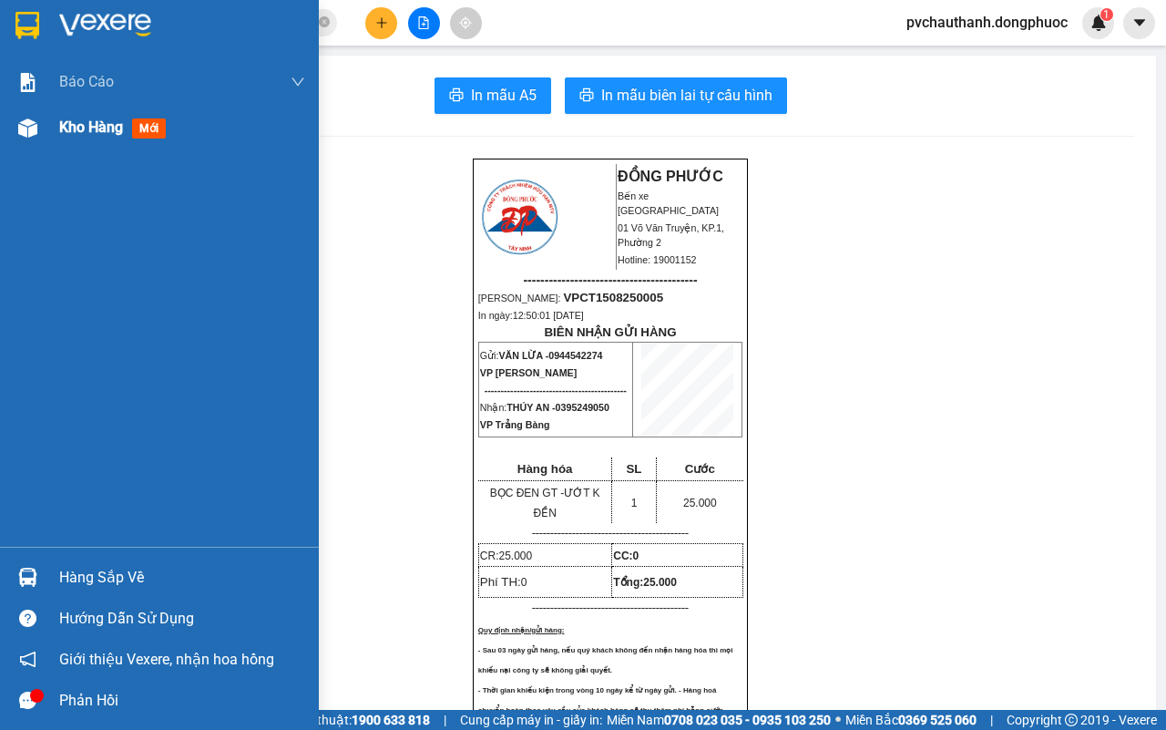
click at [88, 130] on span "Kho hàng" at bounding box center [91, 126] width 64 height 17
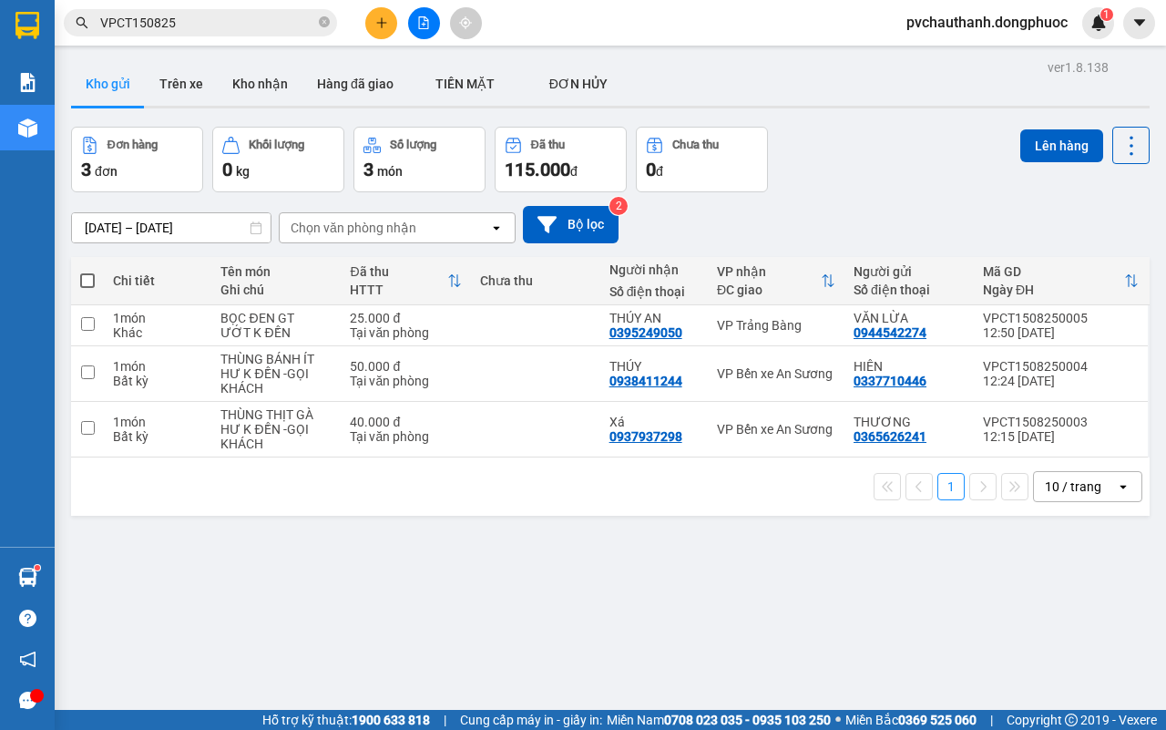
click at [80, 275] on span at bounding box center [87, 280] width 15 height 15
click at [87, 272] on input "checkbox" at bounding box center [87, 272] width 0 height 0
checkbox input "true"
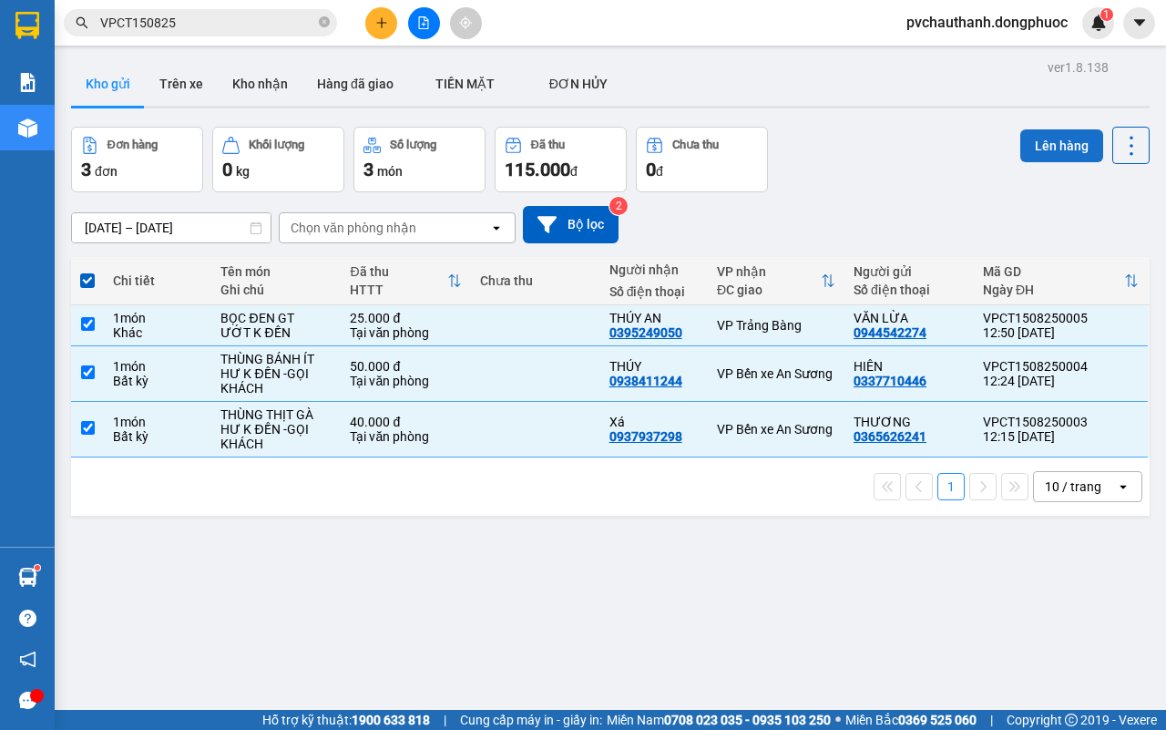
click at [1032, 135] on button "Lên hàng" at bounding box center [1061, 145] width 83 height 33
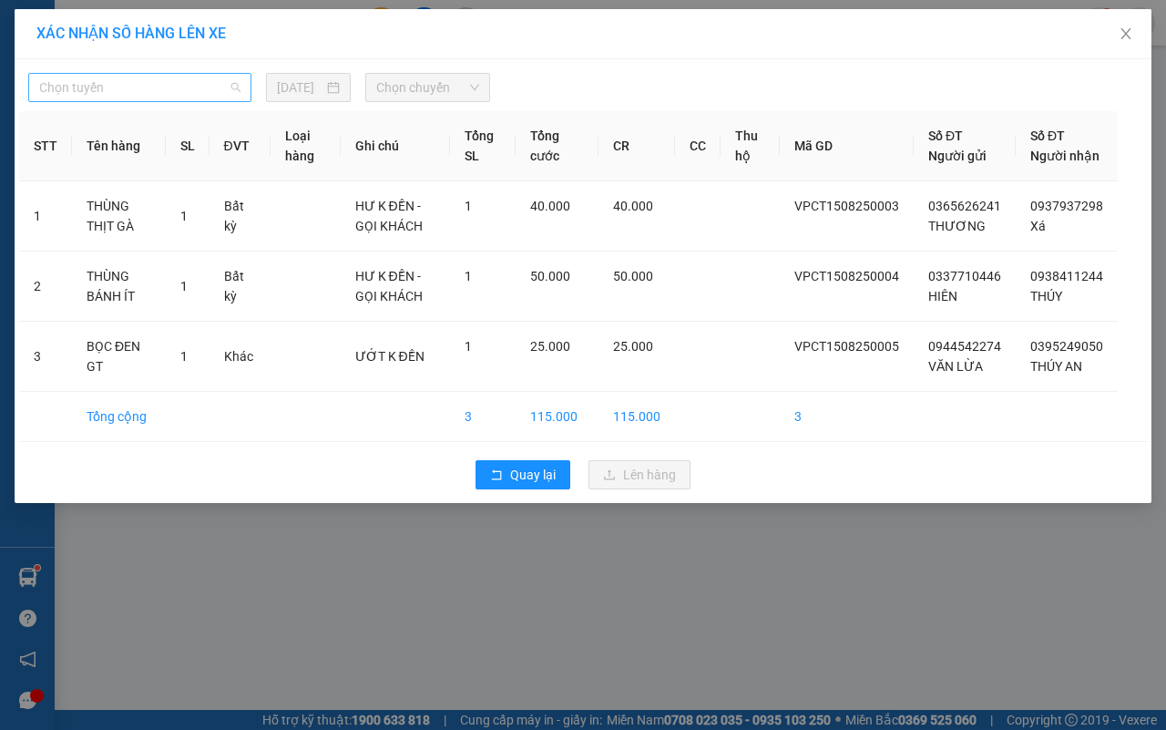
click at [199, 94] on span "Chọn tuyến" at bounding box center [139, 87] width 201 height 27
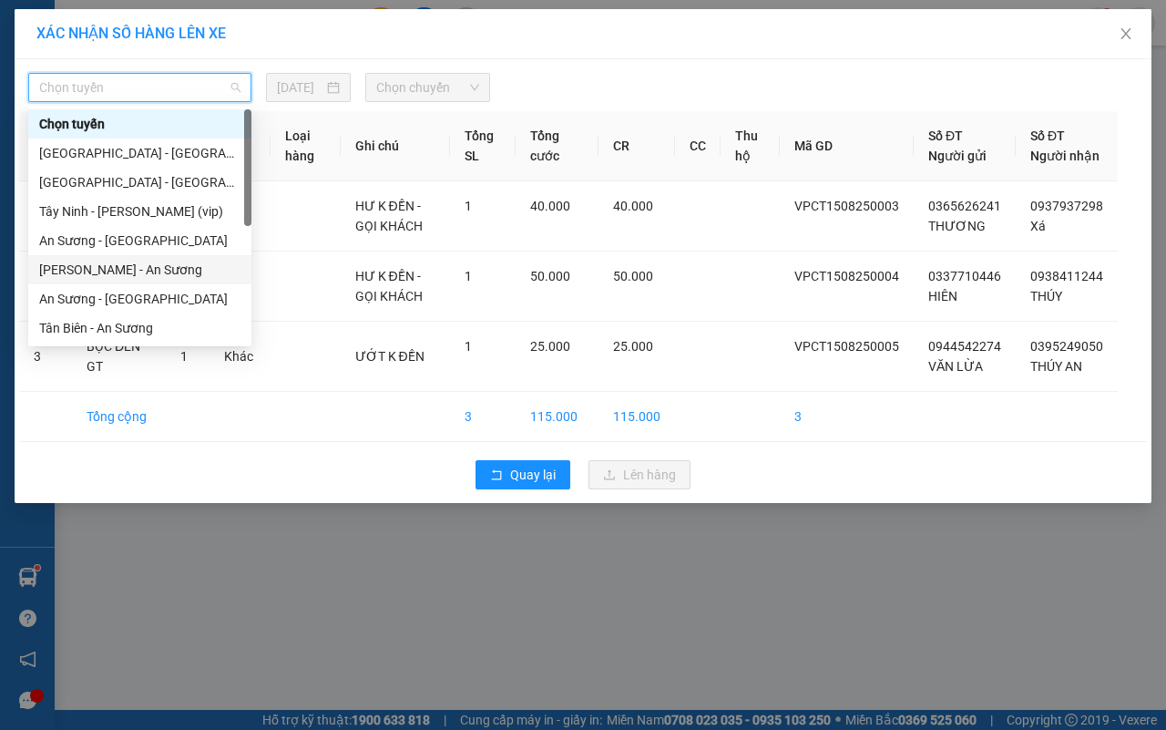
click at [110, 265] on div "[PERSON_NAME] - An Sương" at bounding box center [139, 270] width 201 height 20
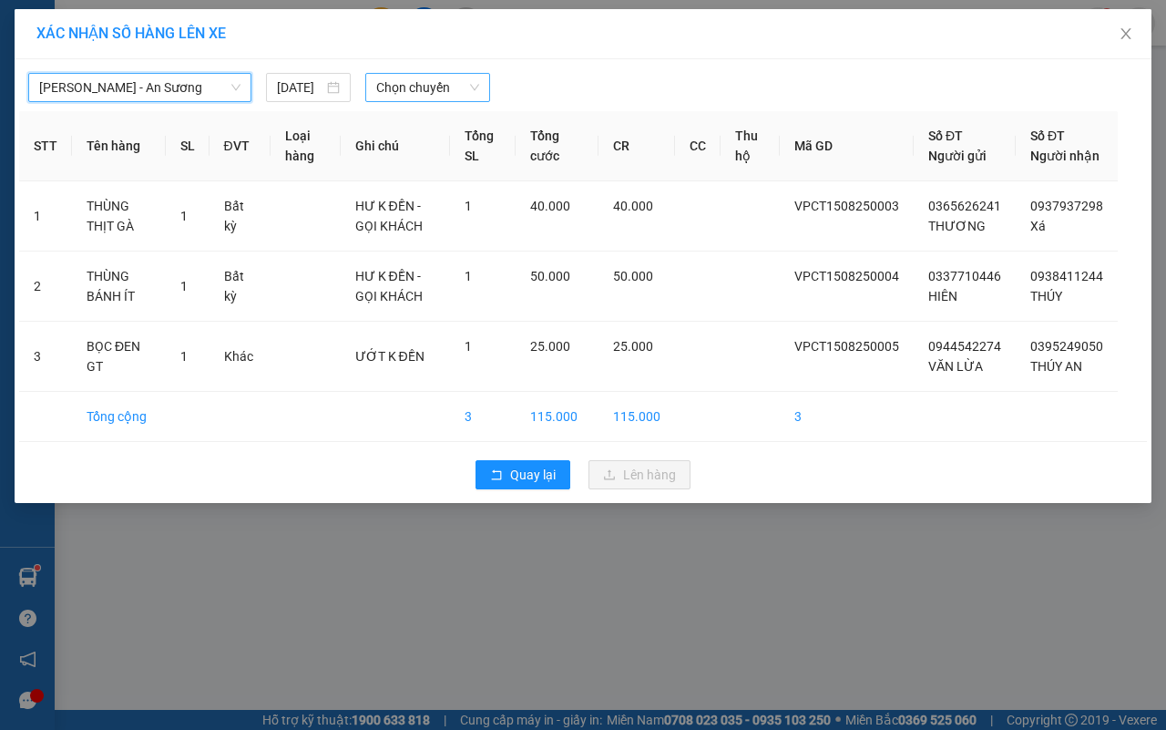
click at [419, 94] on span "Chọn chuyến" at bounding box center [427, 87] width 102 height 27
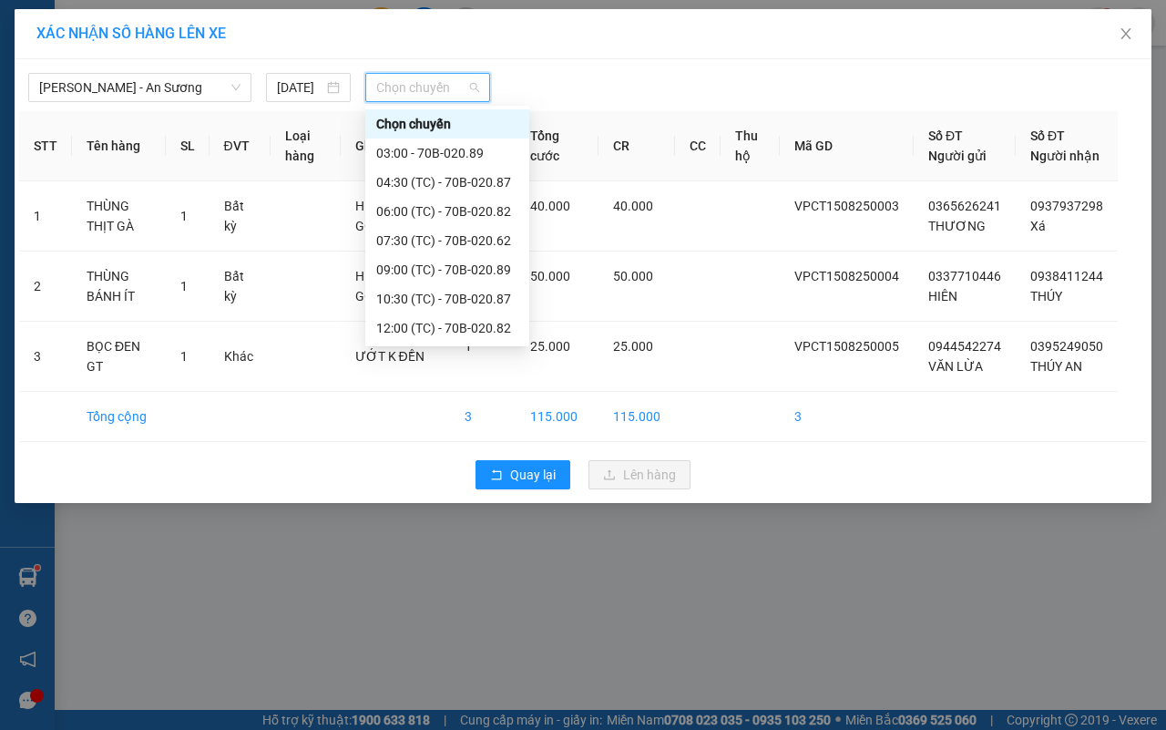
click at [452, 347] on div "13:30 (TC) - 70B-020.62" at bounding box center [447, 357] width 142 height 20
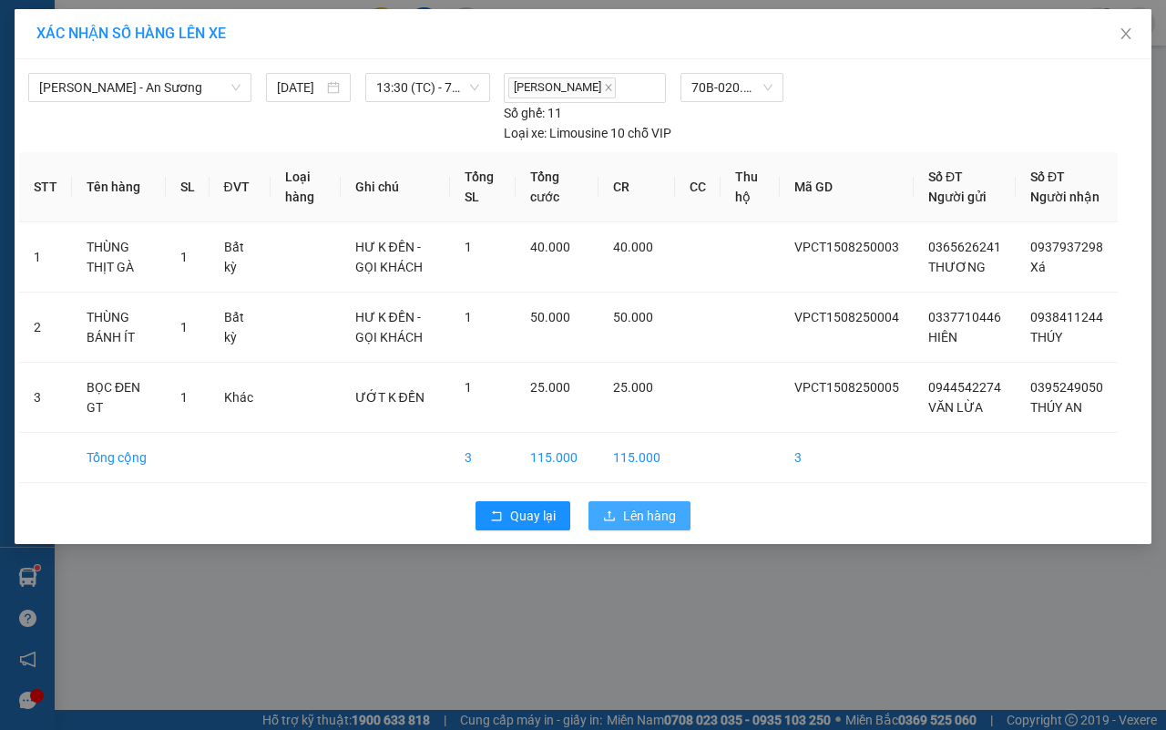
click at [653, 526] on span "Lên hàng" at bounding box center [649, 516] width 53 height 20
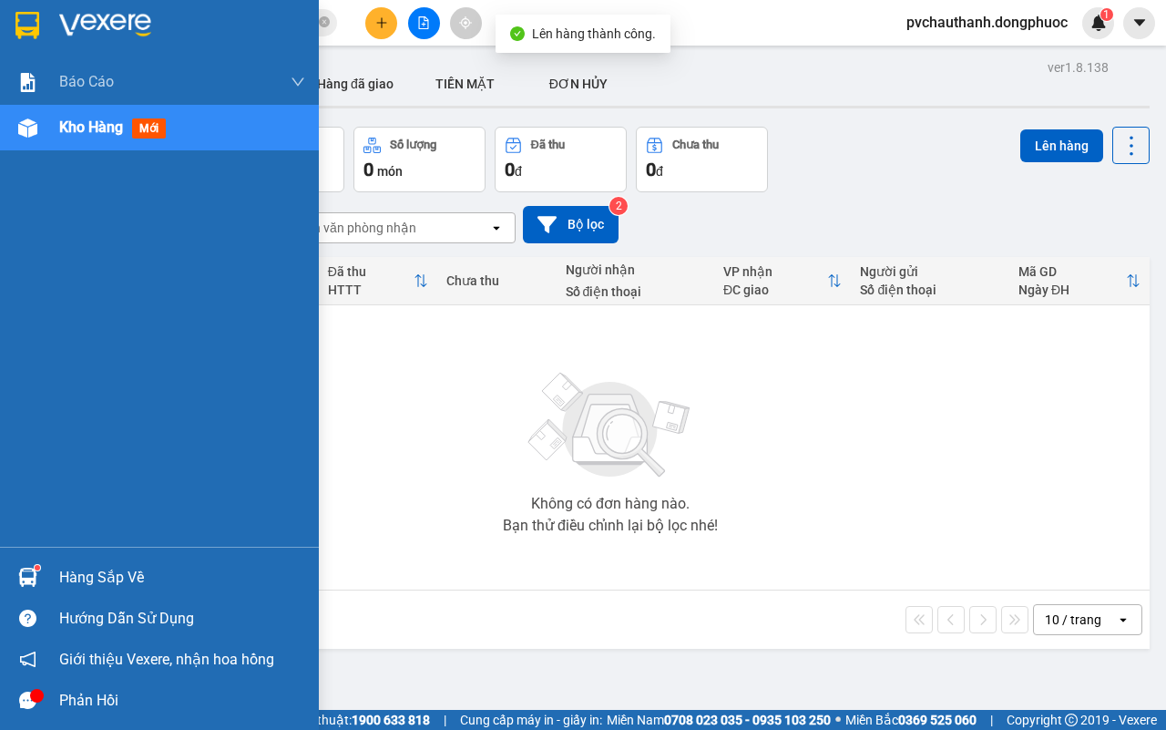
click at [80, 571] on div "Hàng sắp về" at bounding box center [182, 577] width 246 height 27
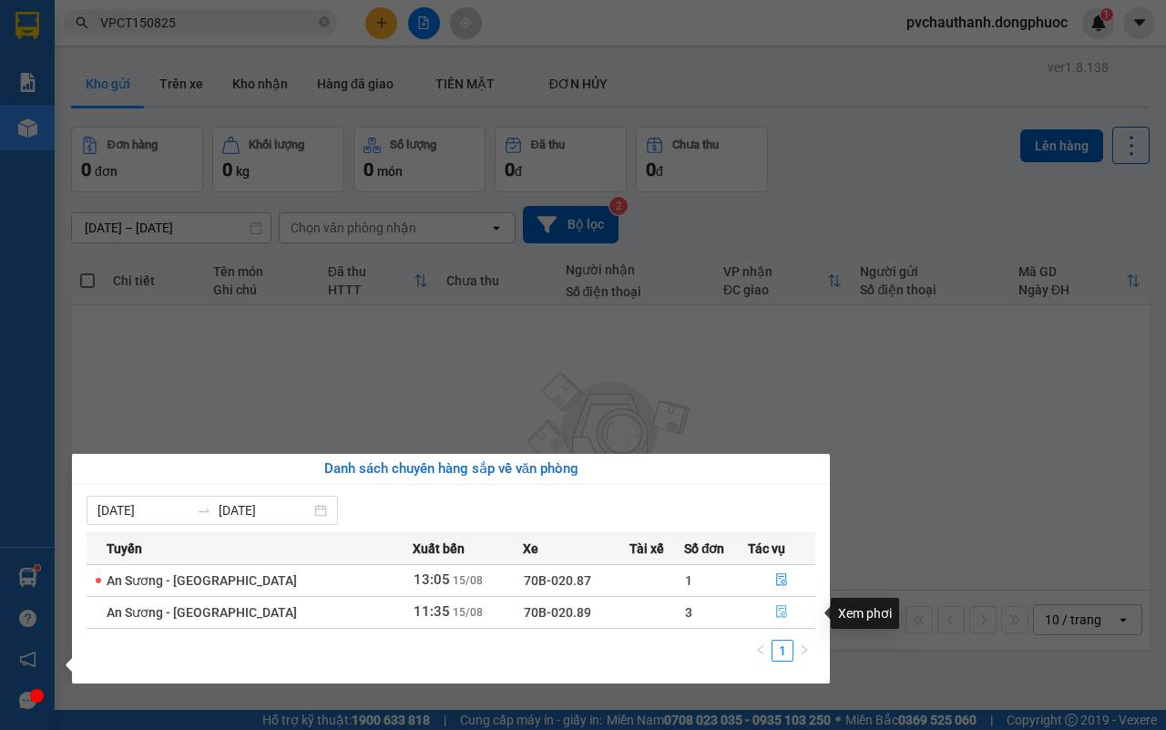
click at [776, 611] on icon "file-done" at bounding box center [781, 611] width 13 height 13
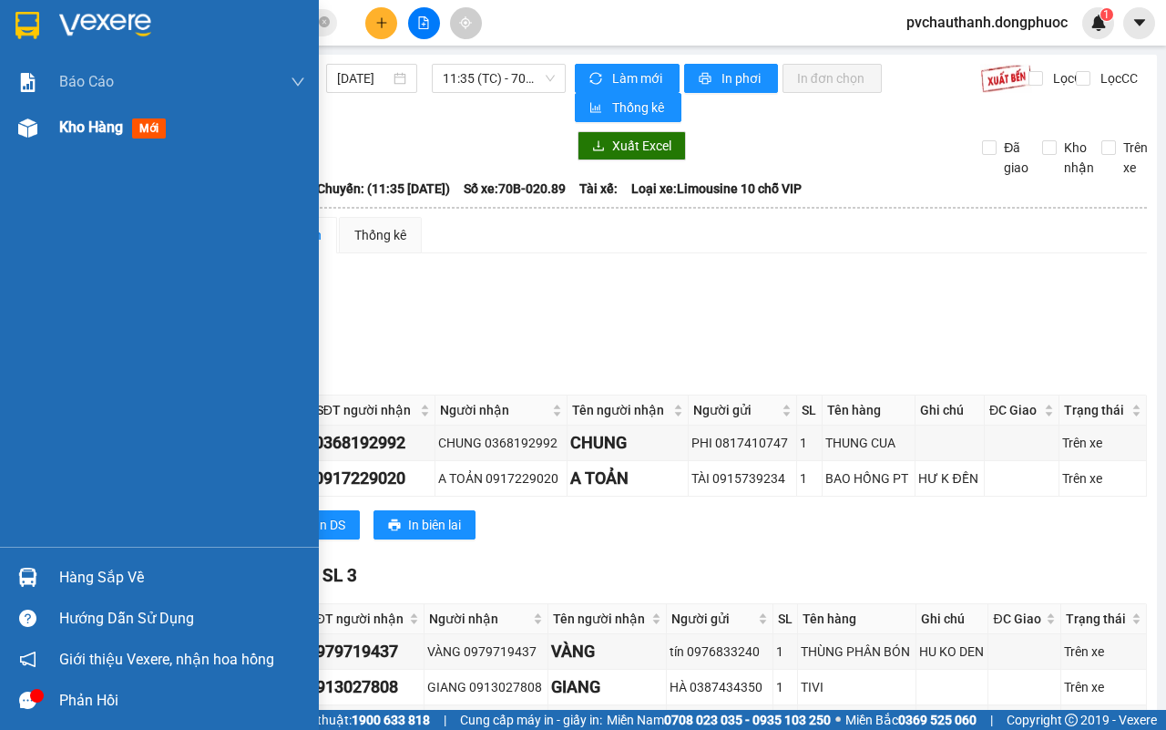
click at [82, 126] on span "Kho hàng" at bounding box center [91, 126] width 64 height 17
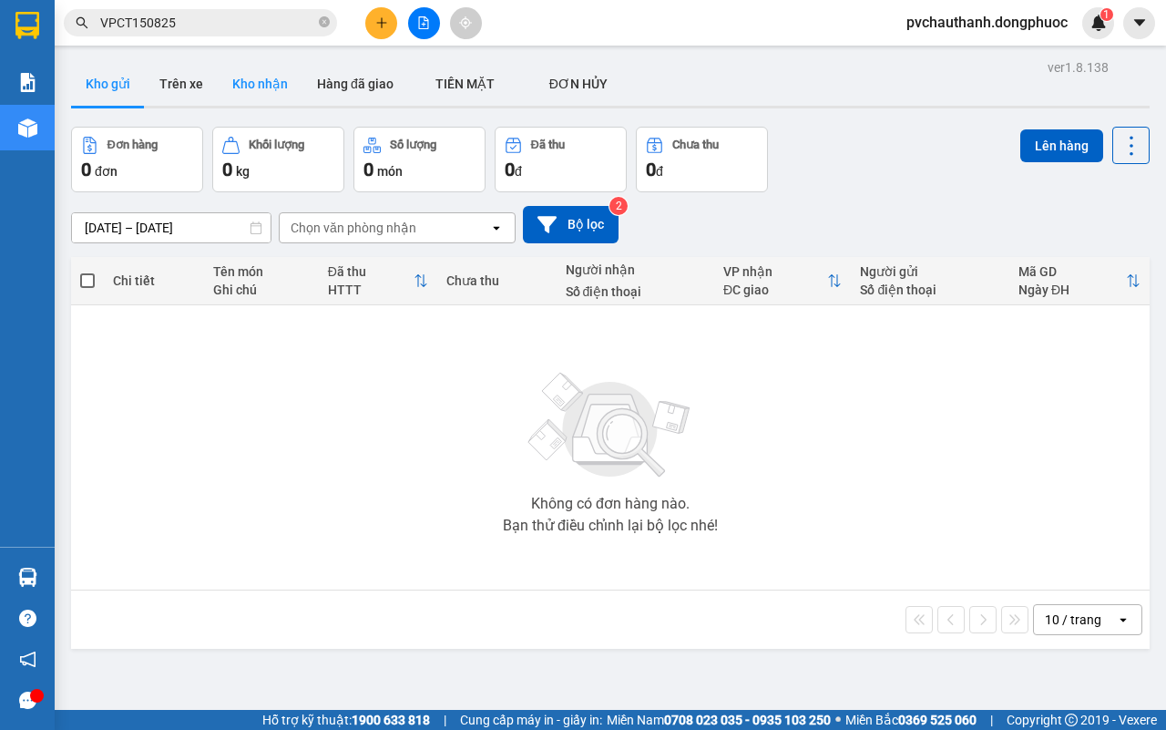
click at [266, 88] on button "Kho nhận" at bounding box center [260, 84] width 85 height 44
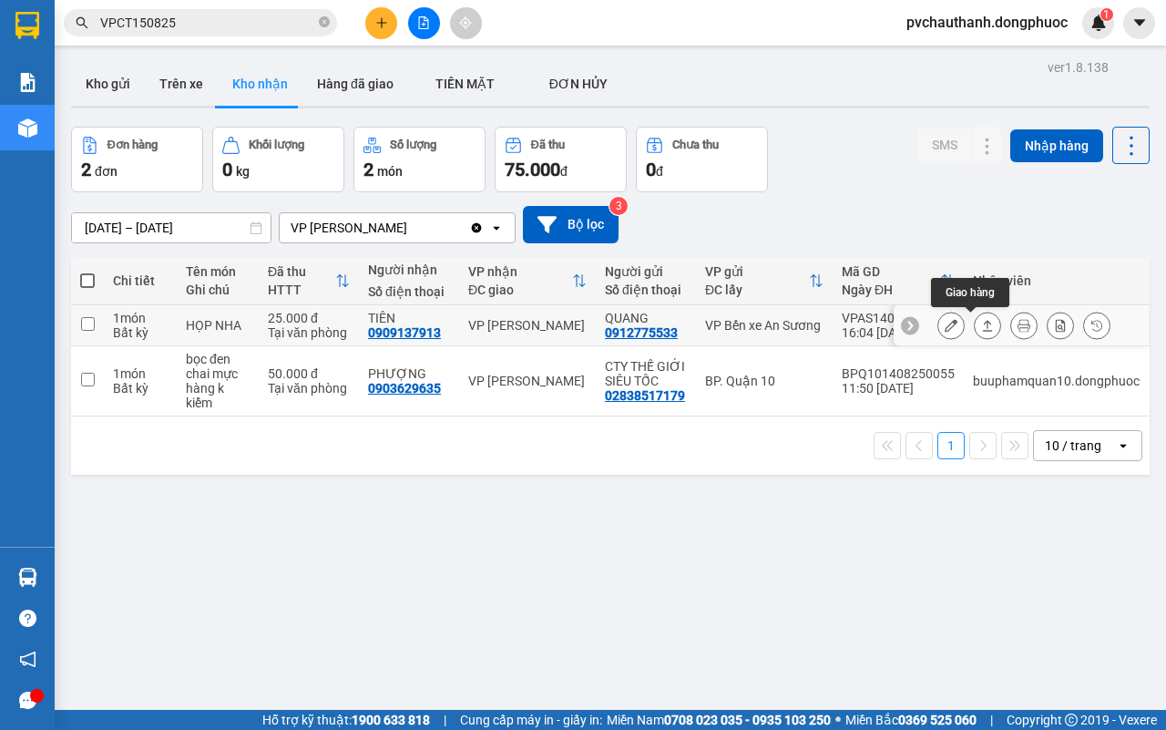
click at [981, 326] on icon at bounding box center [987, 325] width 13 height 13
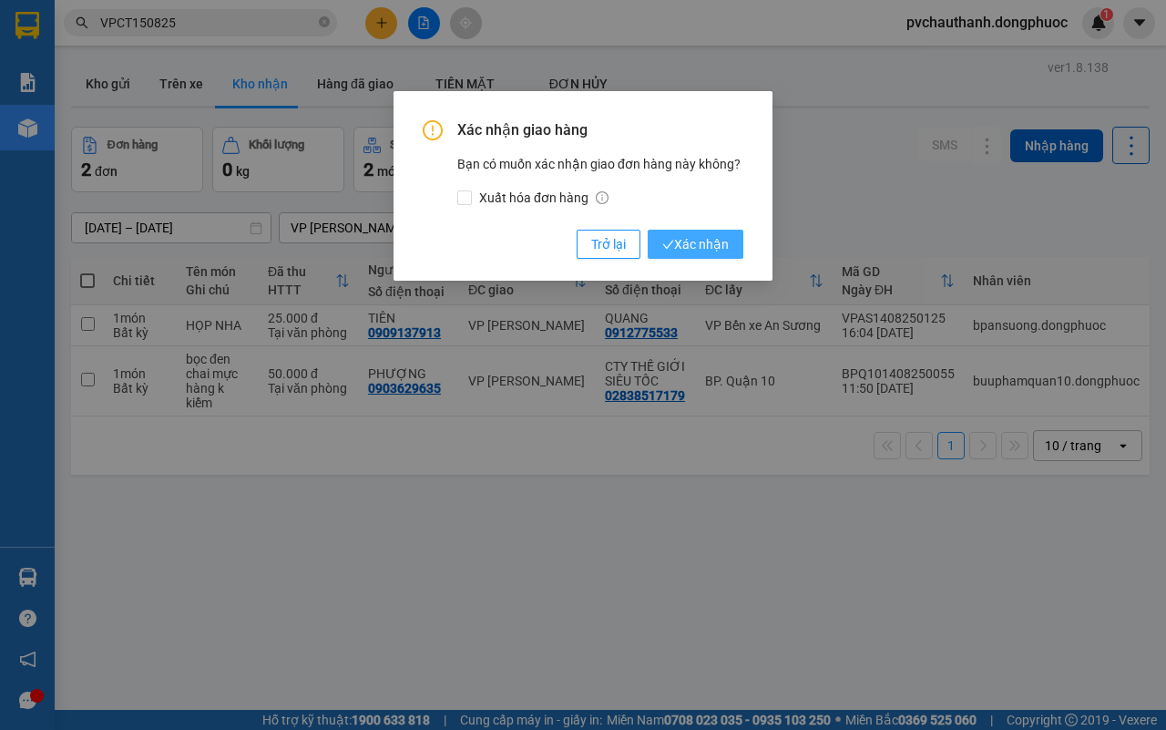
click at [713, 244] on span "Xác nhận" at bounding box center [695, 244] width 67 height 20
